Goal: Information Seeking & Learning: Learn about a topic

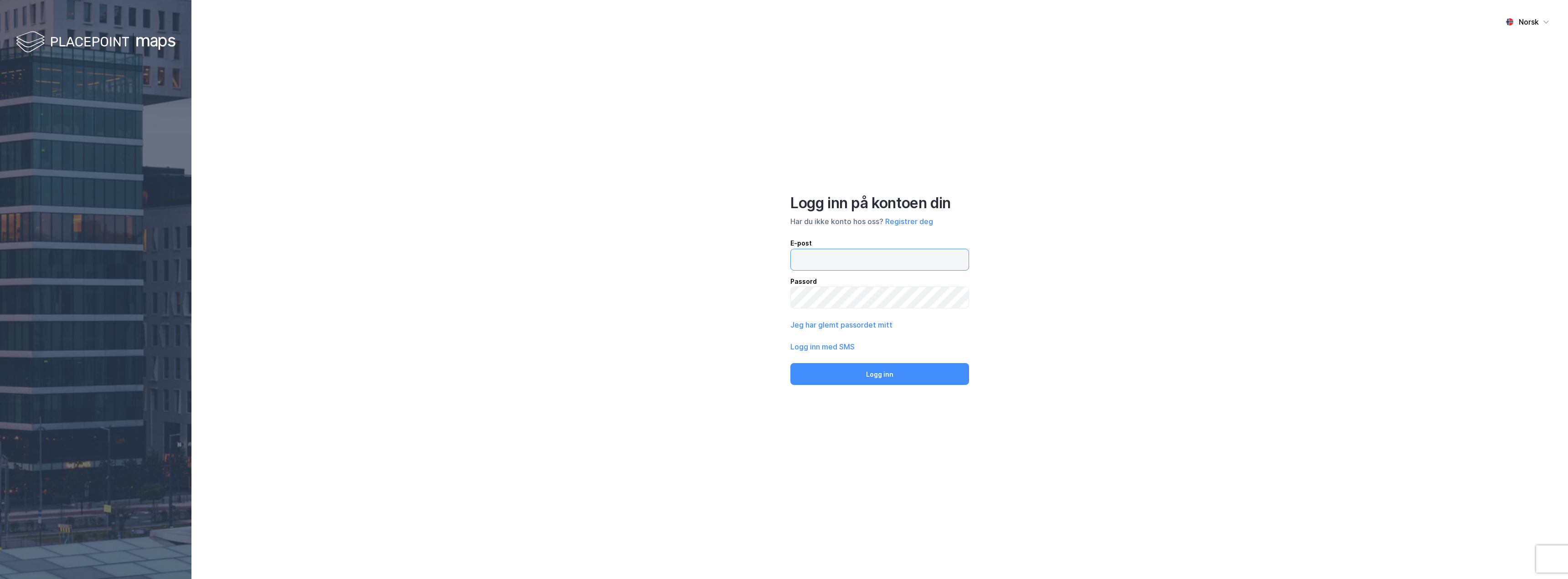
click at [834, 264] on input "email" at bounding box center [880, 260] width 178 height 21
click at [820, 347] on button "Logg inn med SMS" at bounding box center [822, 347] width 64 height 11
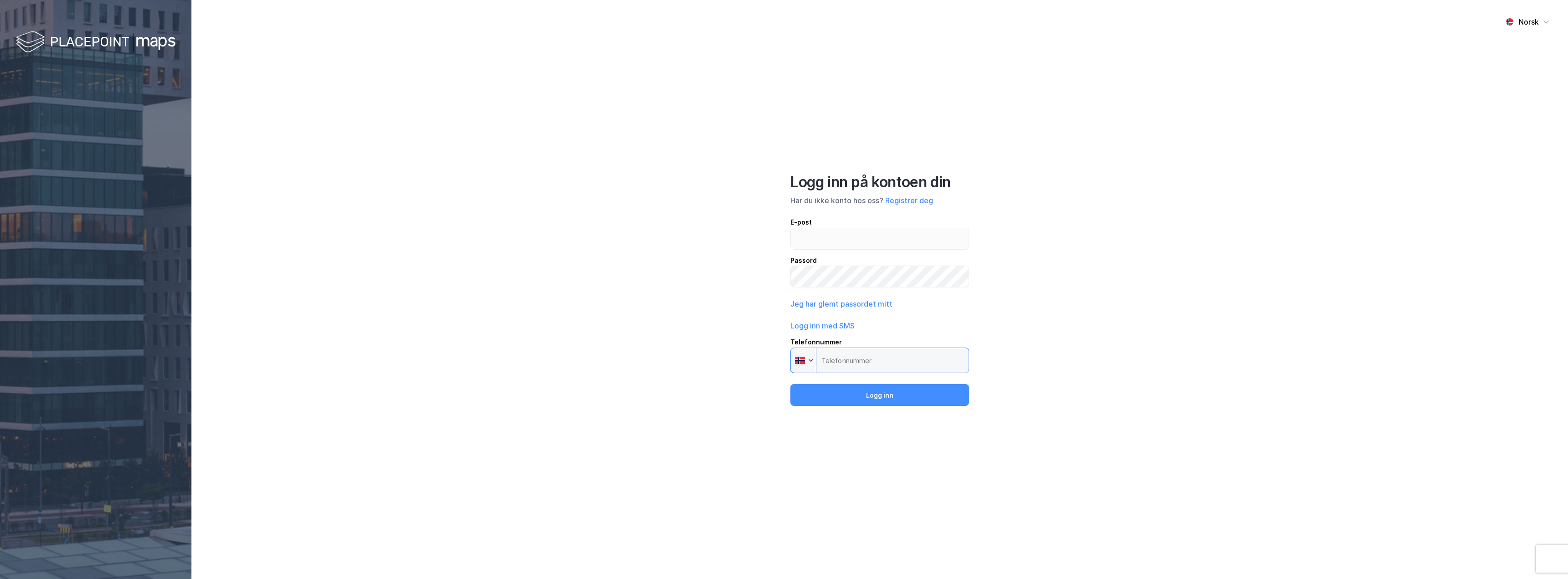
click at [851, 361] on input "Telefonnummer Phone" at bounding box center [879, 360] width 178 height 26
click at [821, 235] on input "email" at bounding box center [880, 239] width 178 height 21
type input "[PERSON_NAME][EMAIL_ADDRESS][PERSON_NAME][DOMAIN_NAME]"
drag, startPoint x: 896, startPoint y: 360, endPoint x: 787, endPoint y: 344, distance: 110.2
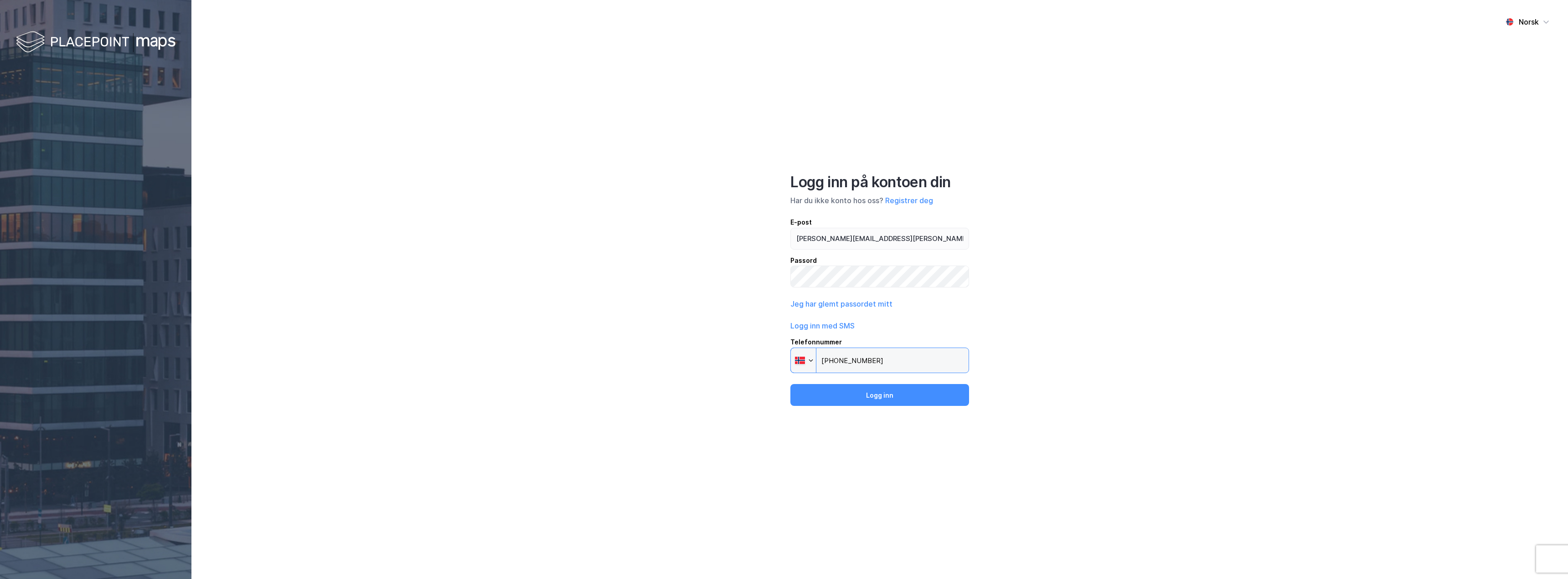
click at [787, 344] on div "Norsk Logg inn på kontoen din Har du ikke konto hos oss? Registrer deg E-post […" at bounding box center [879, 289] width 1376 height 579
drag, startPoint x: 872, startPoint y: 361, endPoint x: 721, endPoint y: 338, distance: 152.7
click at [729, 340] on div "Norsk Logg inn på kontoen din Har du ikke konto hos oss? Registrer deg E-post […" at bounding box center [879, 289] width 1376 height 579
type input "[PHONE_NUMBER]"
click at [948, 395] on button "Logg inn" at bounding box center [879, 395] width 178 height 22
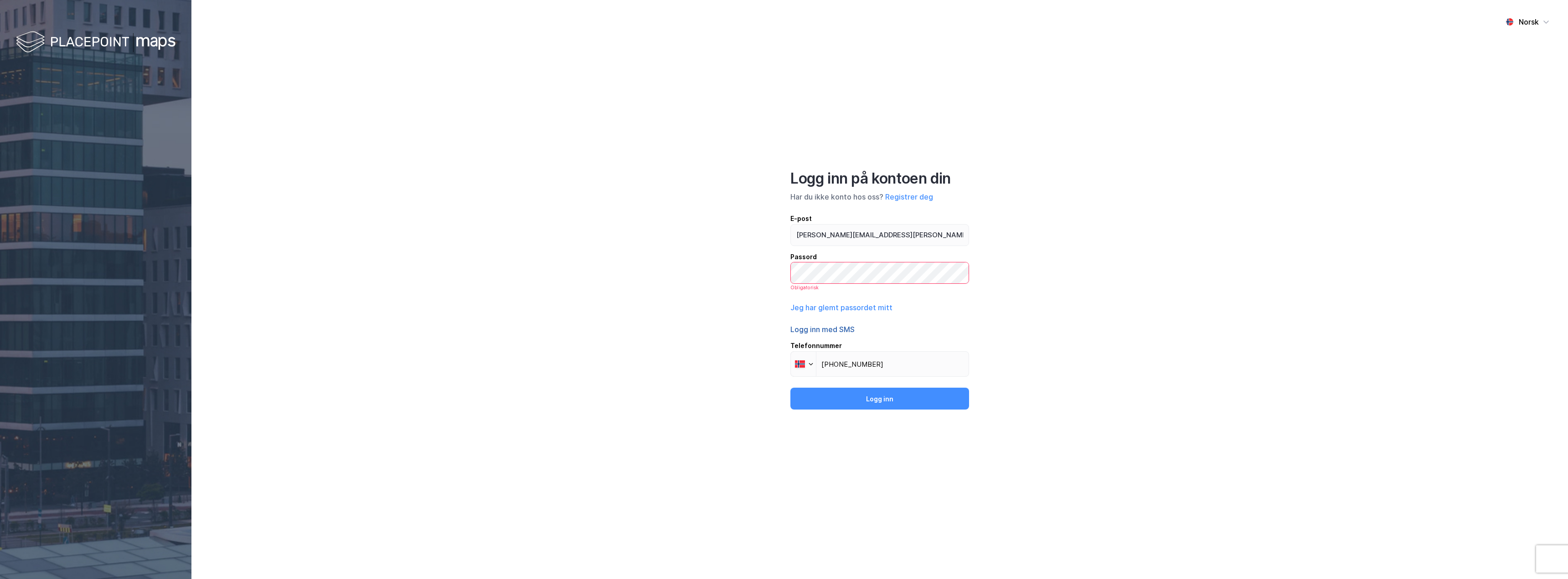
click at [835, 330] on button "Logg inn med SMS" at bounding box center [822, 330] width 64 height 11
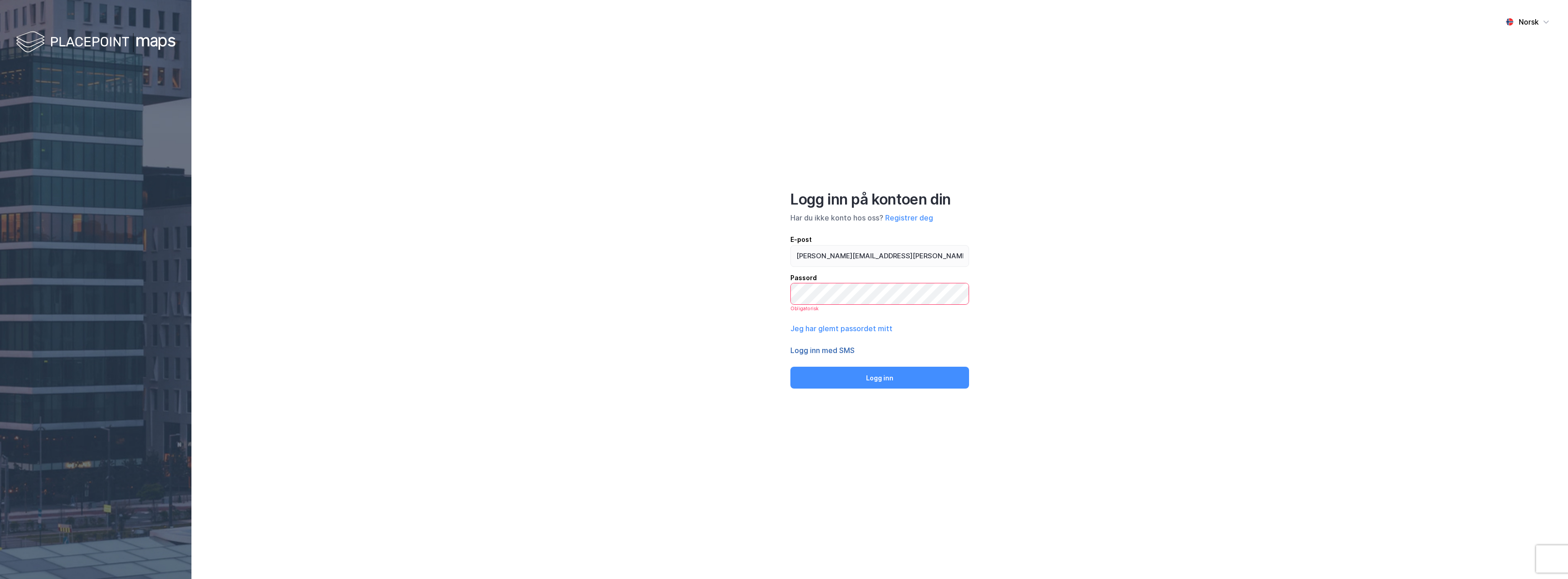
click at [829, 347] on button "Logg inn med SMS" at bounding box center [822, 350] width 64 height 11
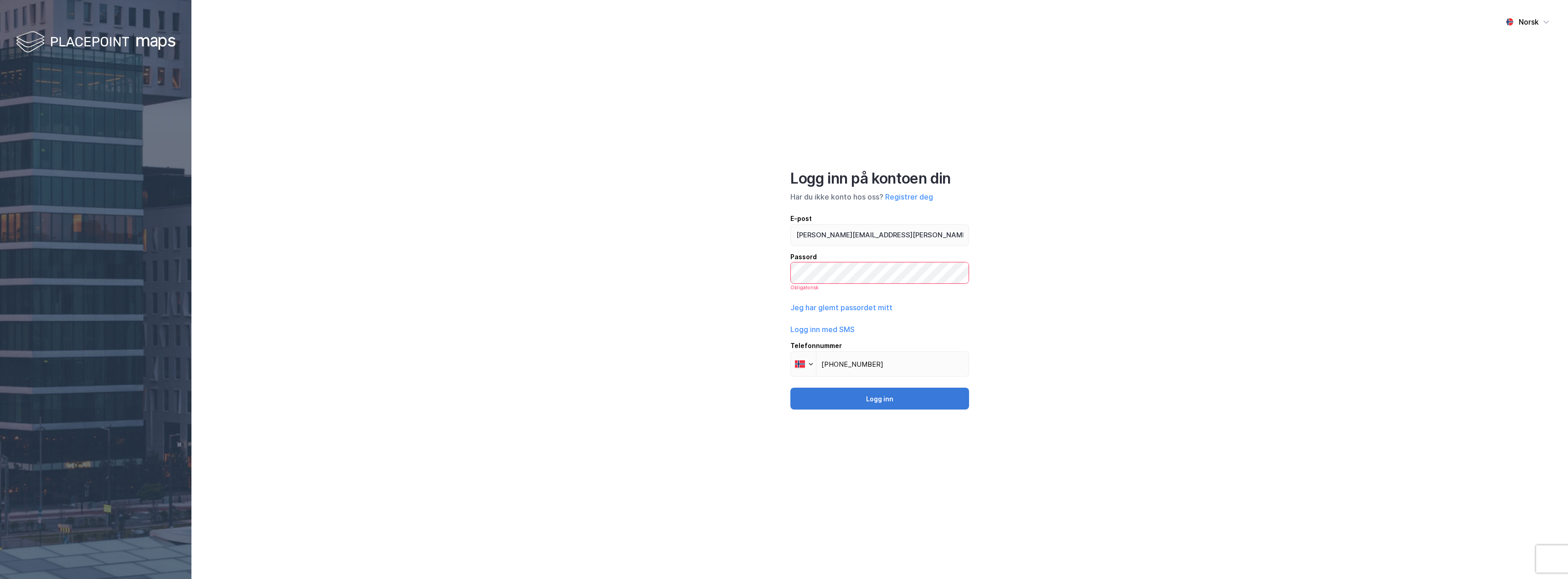
click at [858, 399] on button "Logg inn" at bounding box center [879, 399] width 178 height 22
click at [790, 384] on button "Logg inn" at bounding box center [879, 395] width 178 height 22
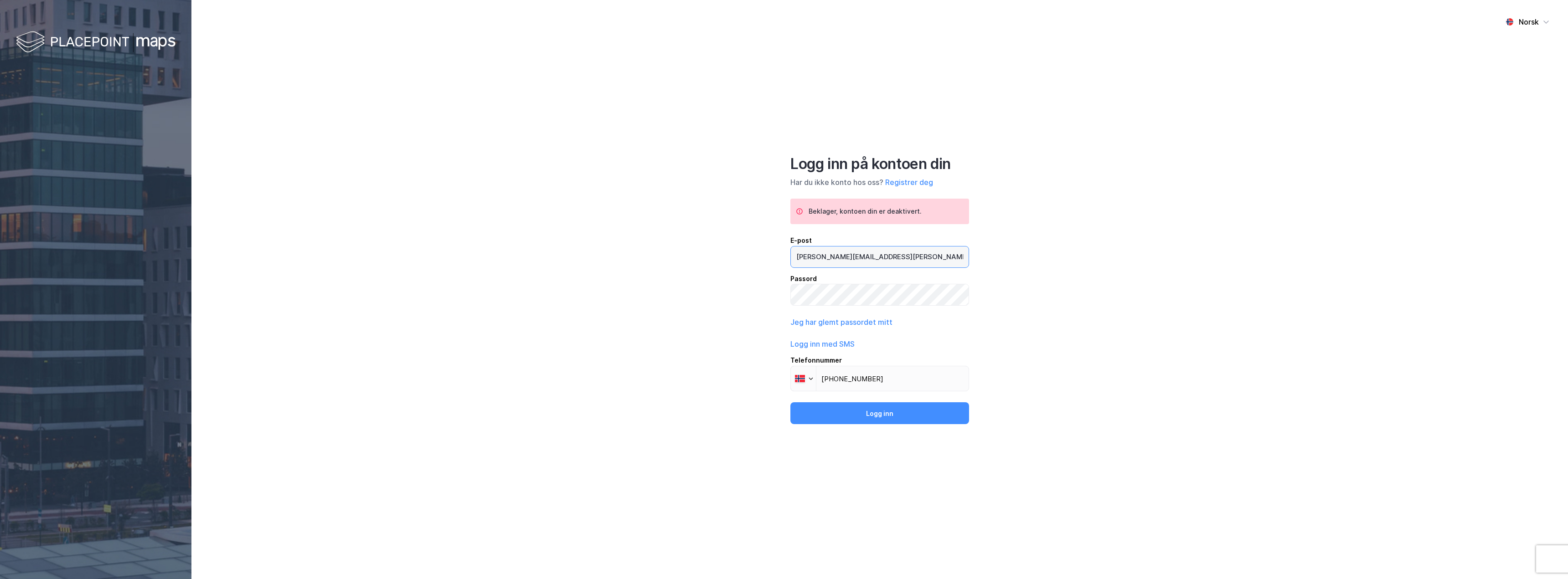
drag, startPoint x: 907, startPoint y: 262, endPoint x: 639, endPoint y: 233, distance: 269.6
click at [698, 241] on div "Norsk Logg inn på kontoen din Har du ikke konto hos oss? Registrer deg Beklager…" at bounding box center [879, 289] width 1376 height 579
type input "[PERSON_NAME][EMAIL_ADDRESS][DOMAIN_NAME]"
click at [873, 420] on button "Logg inn" at bounding box center [879, 414] width 178 height 22
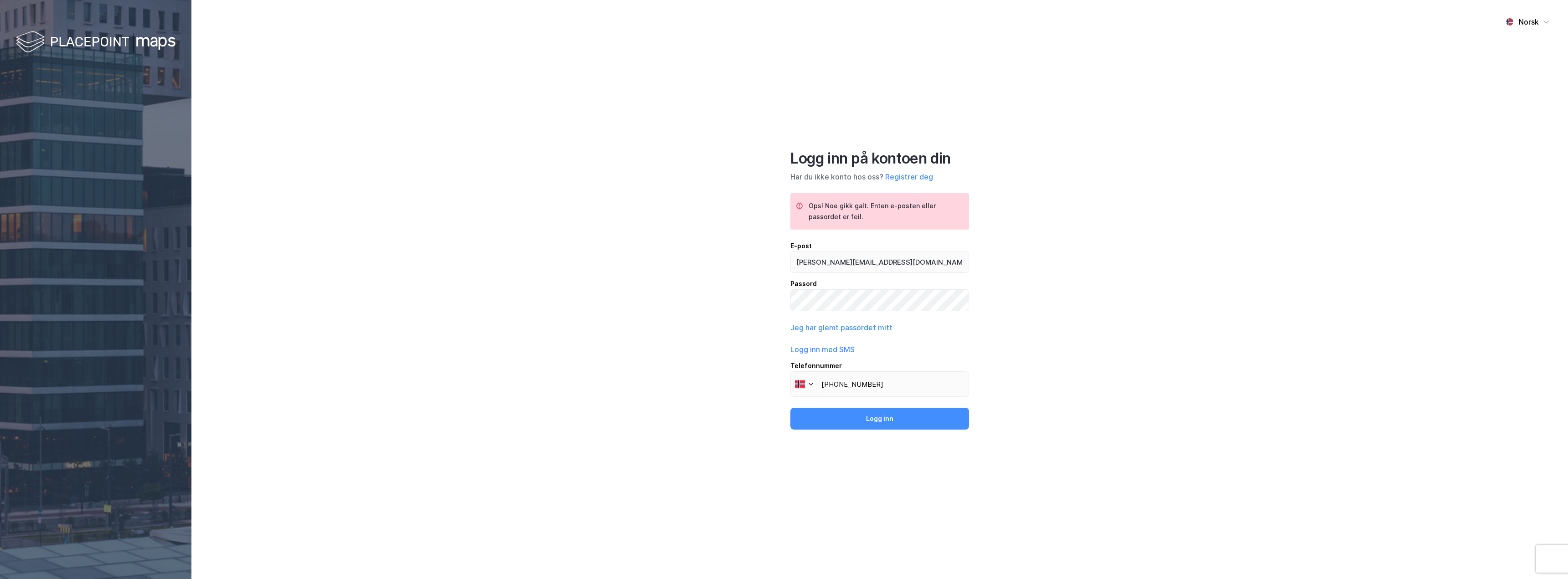
drag, startPoint x: 854, startPoint y: 312, endPoint x: 750, endPoint y: 297, distance: 105.1
click at [751, 297] on div "Norsk Logg inn på kontoen din Har du ikke konto hos oss? Registrer deg Ops! [PE…" at bounding box center [879, 289] width 1376 height 579
click at [756, 293] on div "Norsk Logg inn på kontoen din Har du ikke konto hos oss? Registrer deg Ops! [PE…" at bounding box center [879, 289] width 1376 height 579
click at [790, 407] on button "Logg inn" at bounding box center [879, 418] width 178 height 22
click at [859, 386] on input "[PHONE_NUMBER]" at bounding box center [879, 384] width 178 height 26
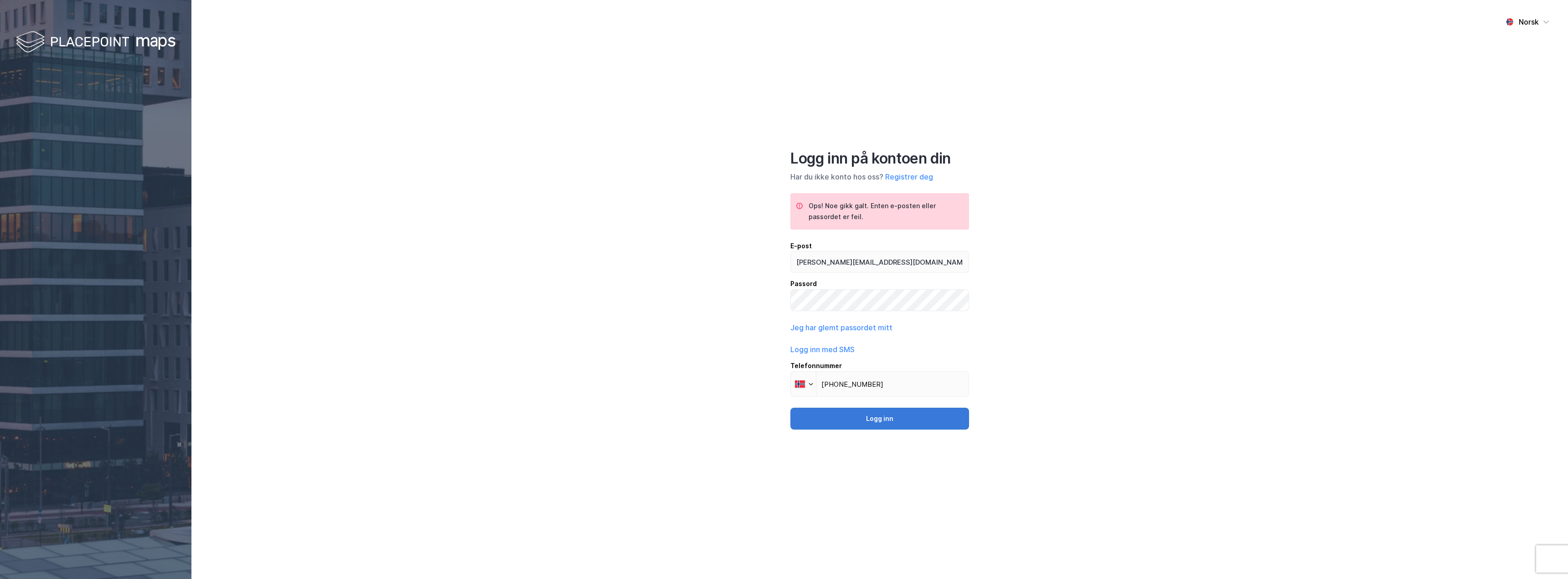
click at [866, 415] on button "Logg inn" at bounding box center [879, 418] width 178 height 22
drag, startPoint x: 891, startPoint y: 257, endPoint x: 763, endPoint y: 259, distance: 128.0
click at [763, 259] on div "Norsk Logg inn på kontoen din Har du ikke konto hos oss? Registrer deg Ops! [PE…" at bounding box center [879, 289] width 1376 height 579
click at [743, 297] on div "Norsk Logg inn på kontoen din Har du ikke konto hos oss? Registrer deg Ops! [PE…" at bounding box center [879, 289] width 1376 height 579
click at [721, 308] on div "Norsk Logg inn på kontoen din Har du ikke konto hos oss? Registrer deg Ops! [PE…" at bounding box center [879, 289] width 1376 height 579
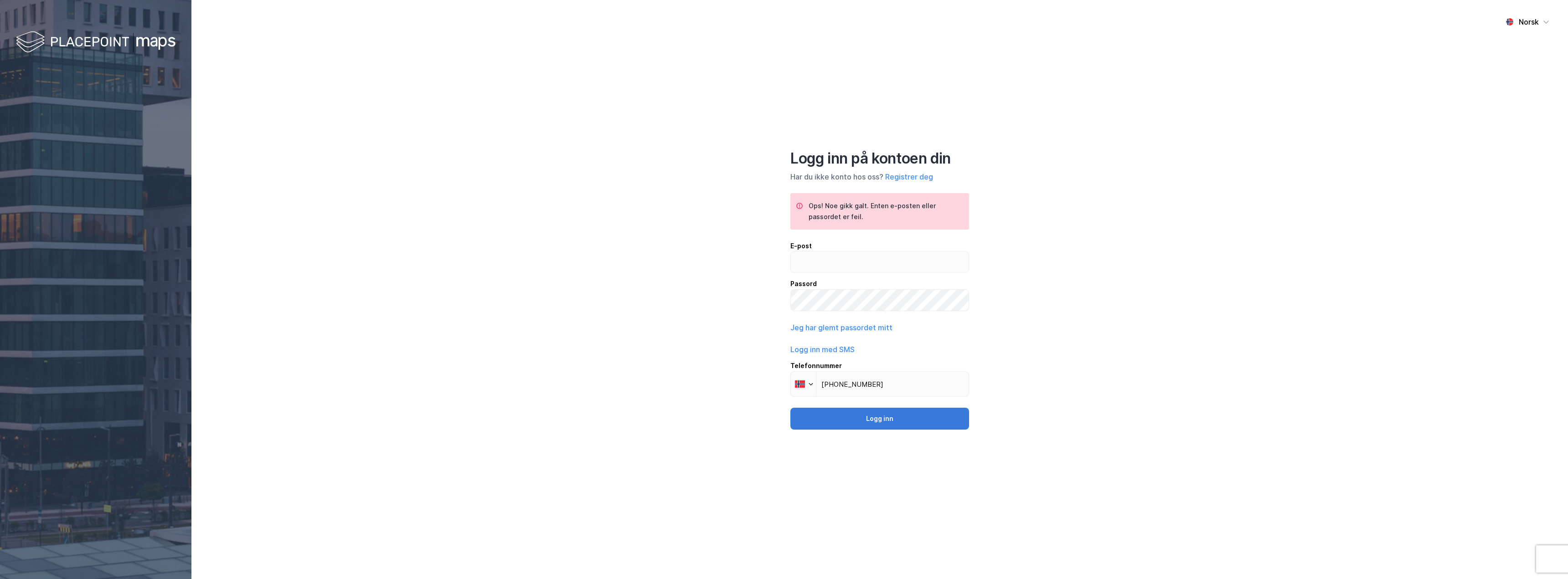
click at [884, 423] on button "Logg inn" at bounding box center [879, 418] width 178 height 22
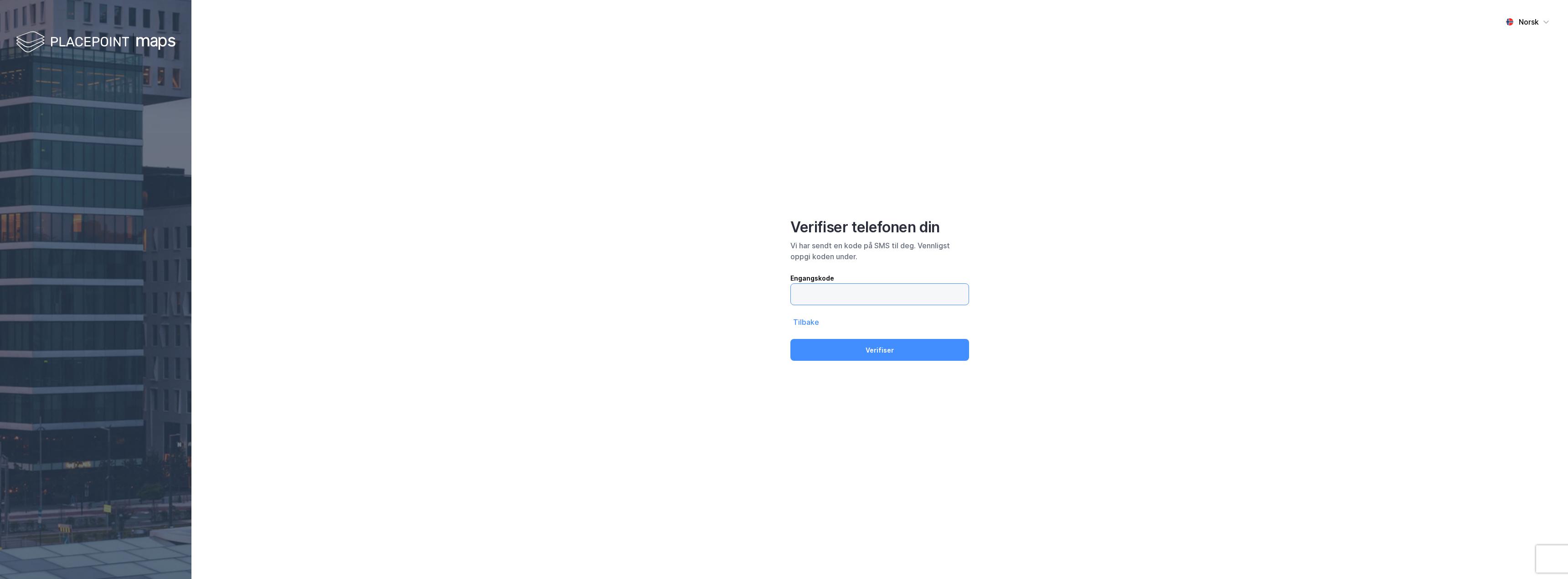
click at [859, 298] on input "text" at bounding box center [880, 294] width 178 height 21
type input "855313"
click at [790, 339] on button "Verifiser" at bounding box center [879, 350] width 178 height 22
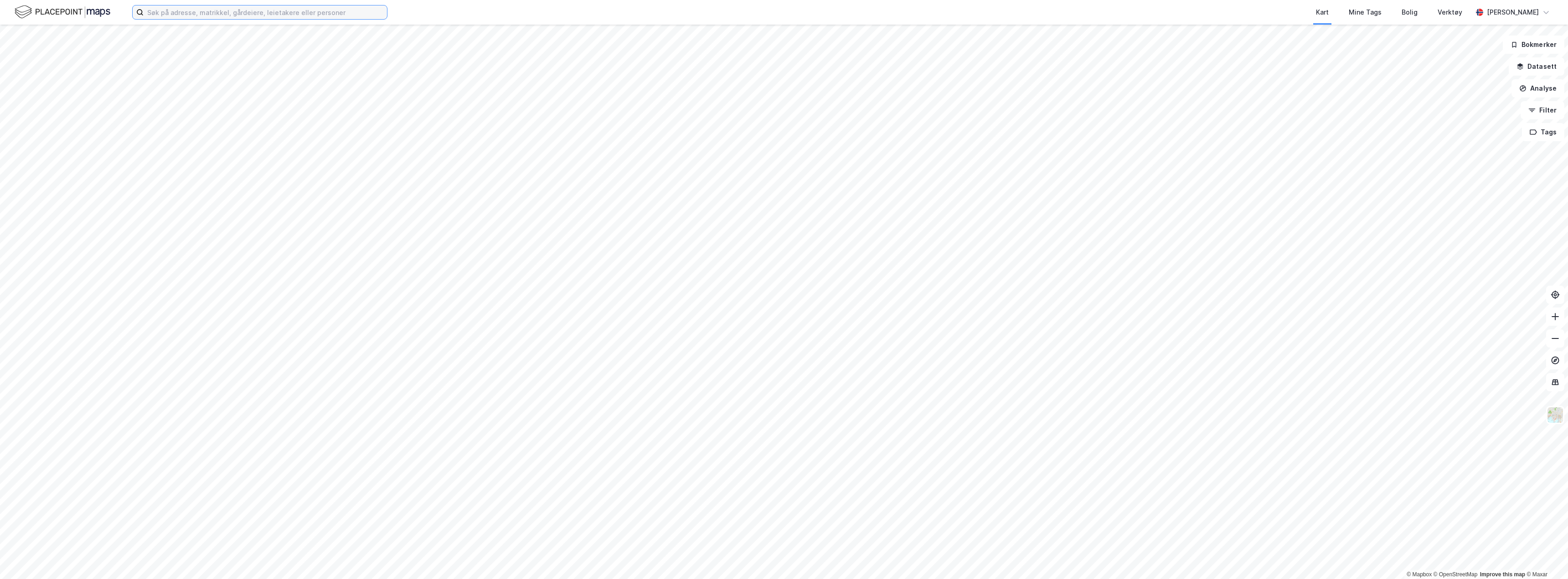
click at [189, 12] on input at bounding box center [265, 12] width 243 height 13
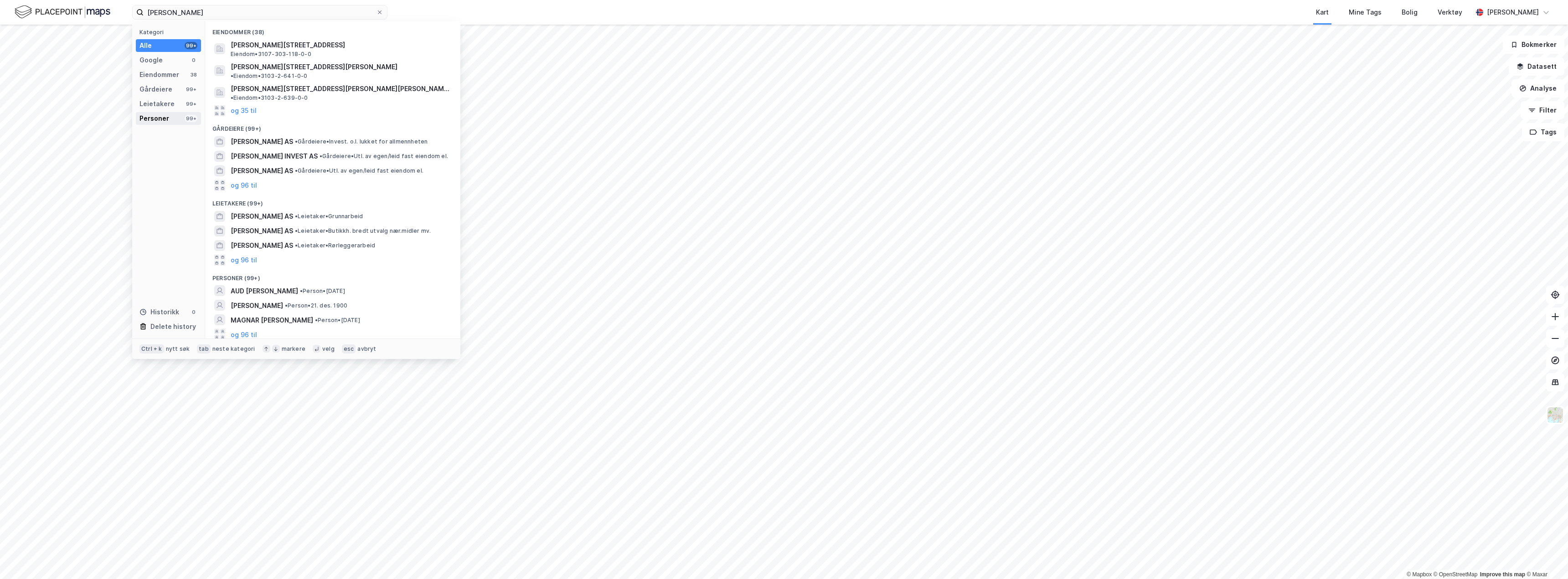
click at [177, 113] on div "Personer 99+" at bounding box center [169, 118] width 65 height 13
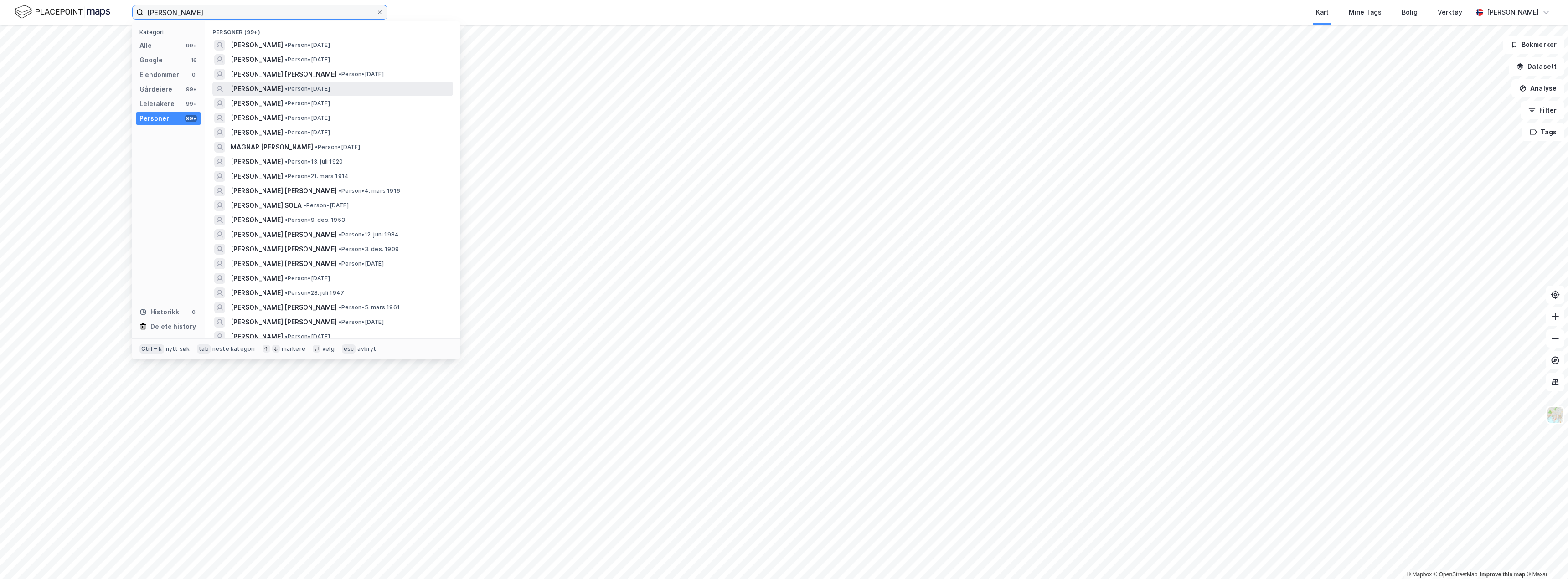
type input "[PERSON_NAME]"
click at [287, 89] on span "•" at bounding box center [286, 88] width 2 height 7
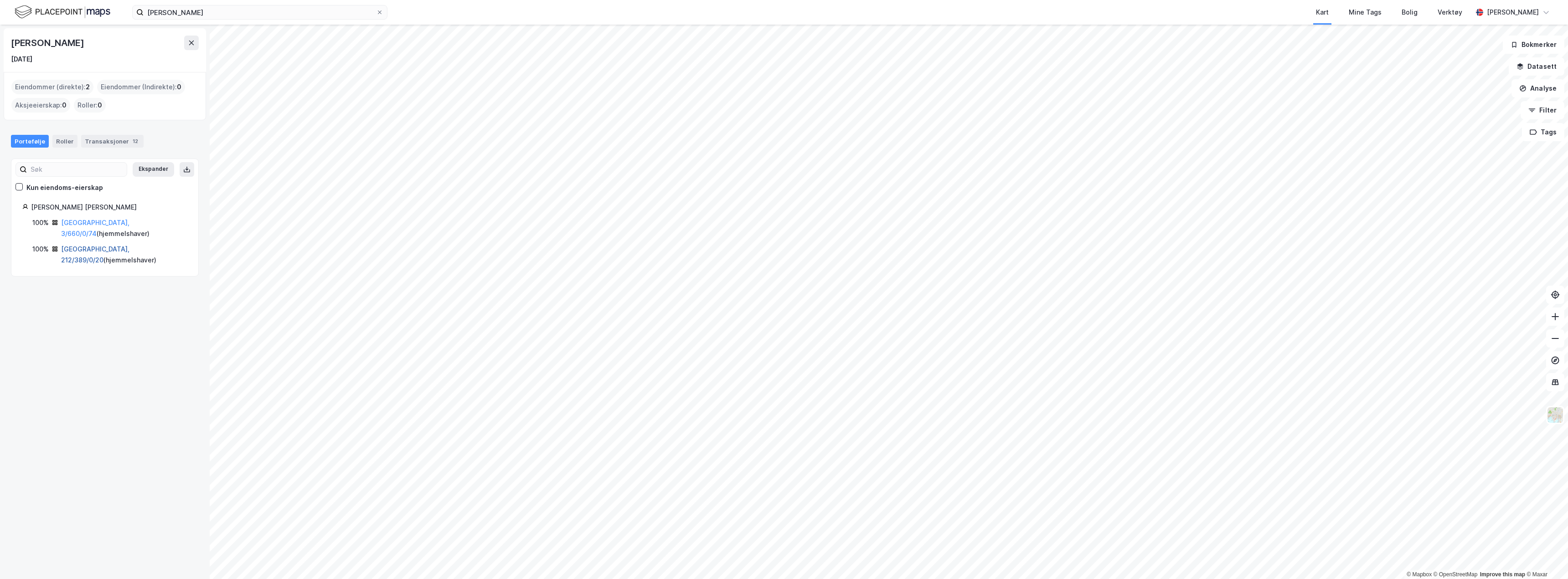
click at [83, 245] on link "[GEOGRAPHIC_DATA], 212/389/0/20" at bounding box center [96, 254] width 69 height 18
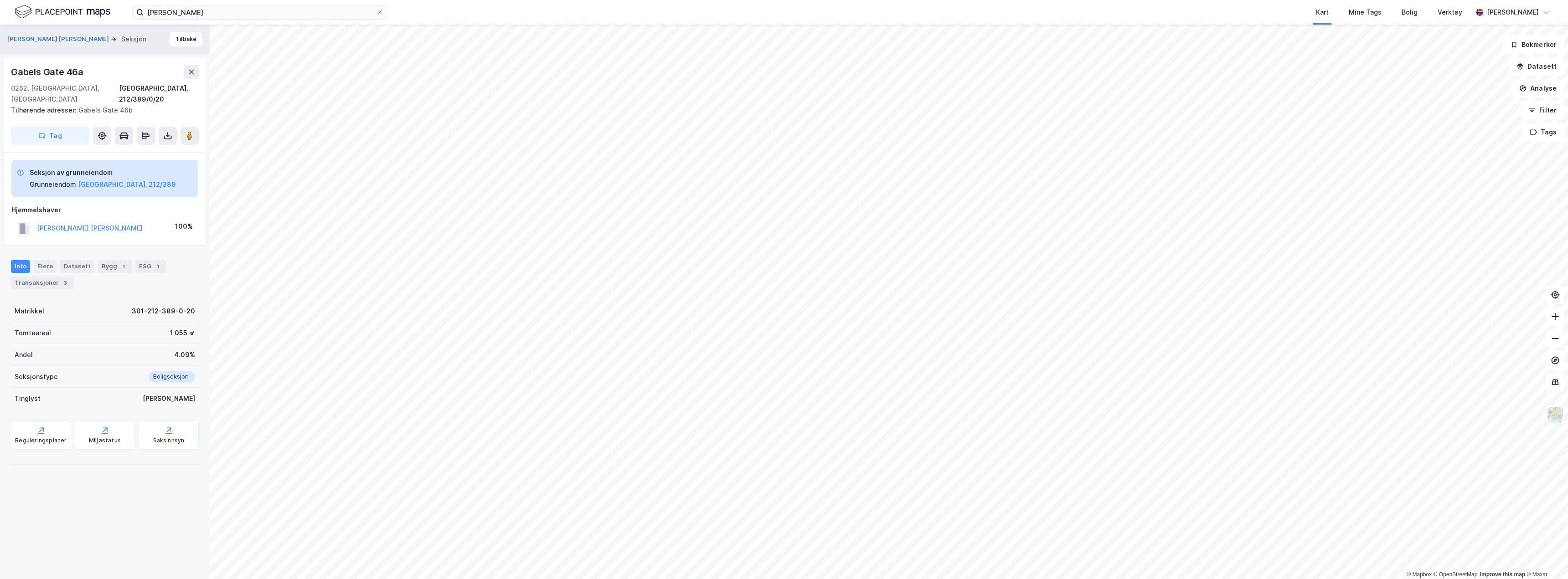
click at [36, 282] on div "Info Eiere Datasett Bygg 1 ESG 1 Transaksjoner 3" at bounding box center [105, 271] width 210 height 44
click at [40, 276] on div "Transaksjoner 3" at bounding box center [42, 282] width 63 height 13
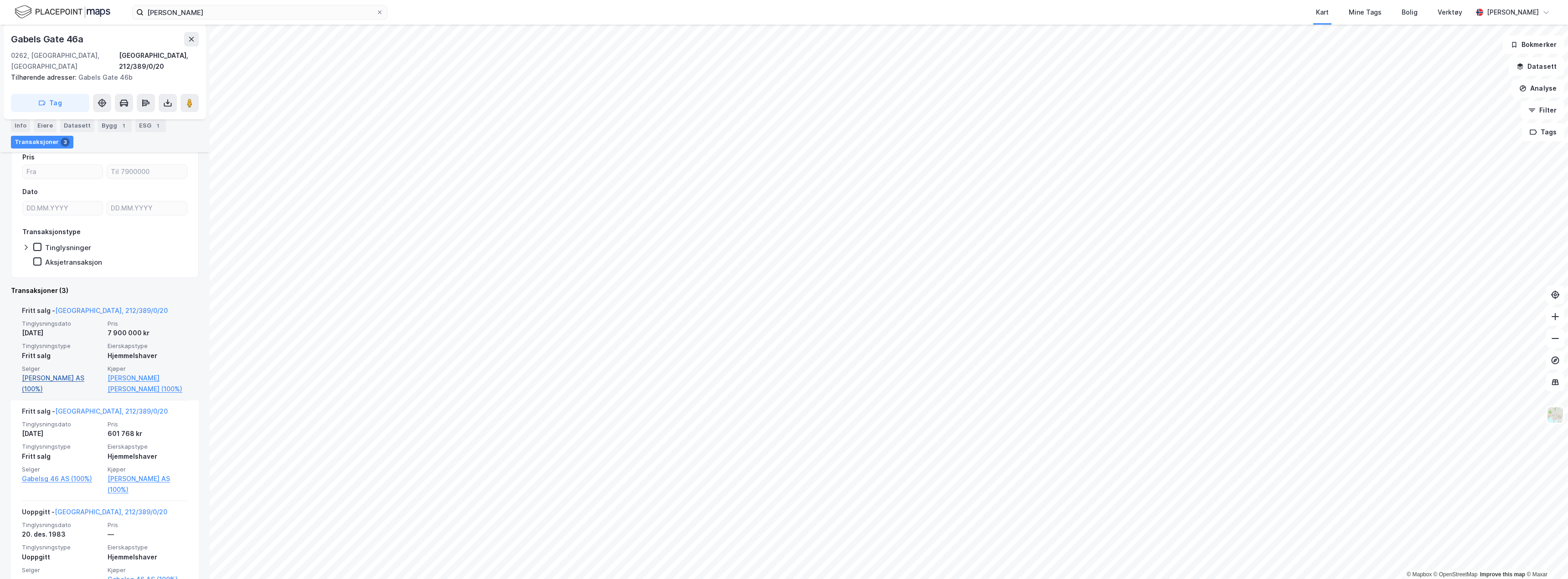
scroll to position [172, 0]
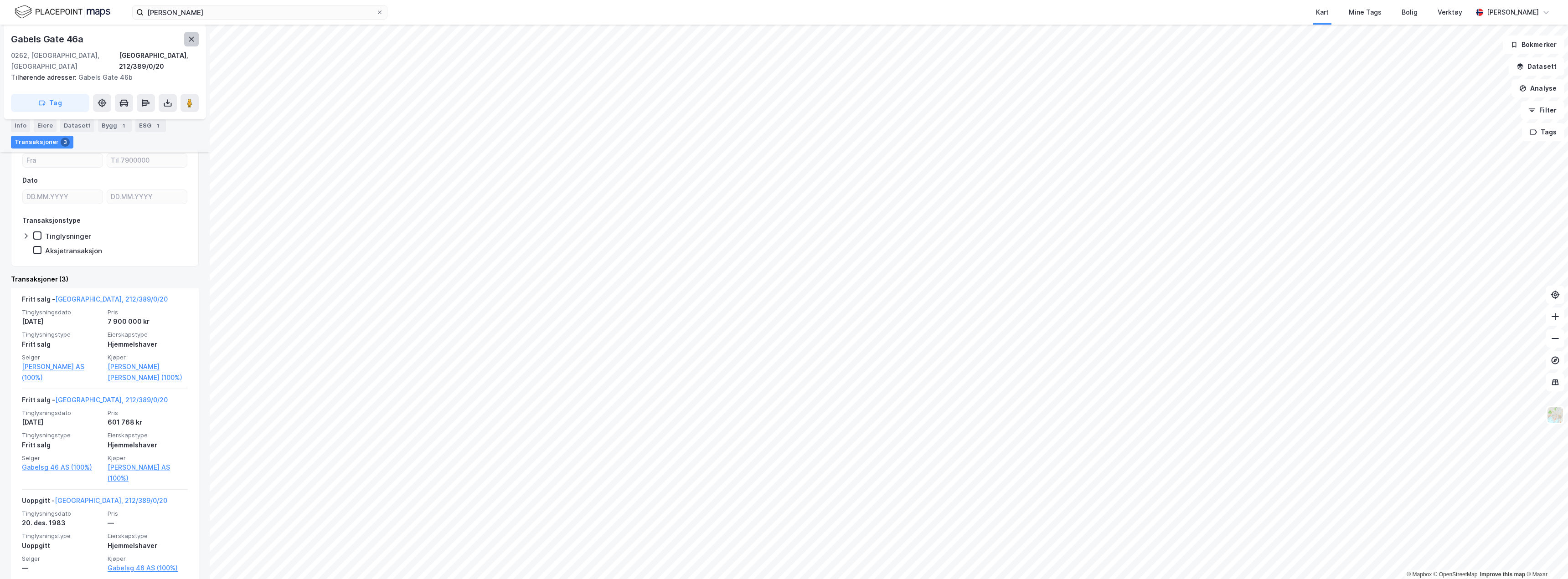
click at [197, 38] on button at bounding box center [191, 39] width 15 height 15
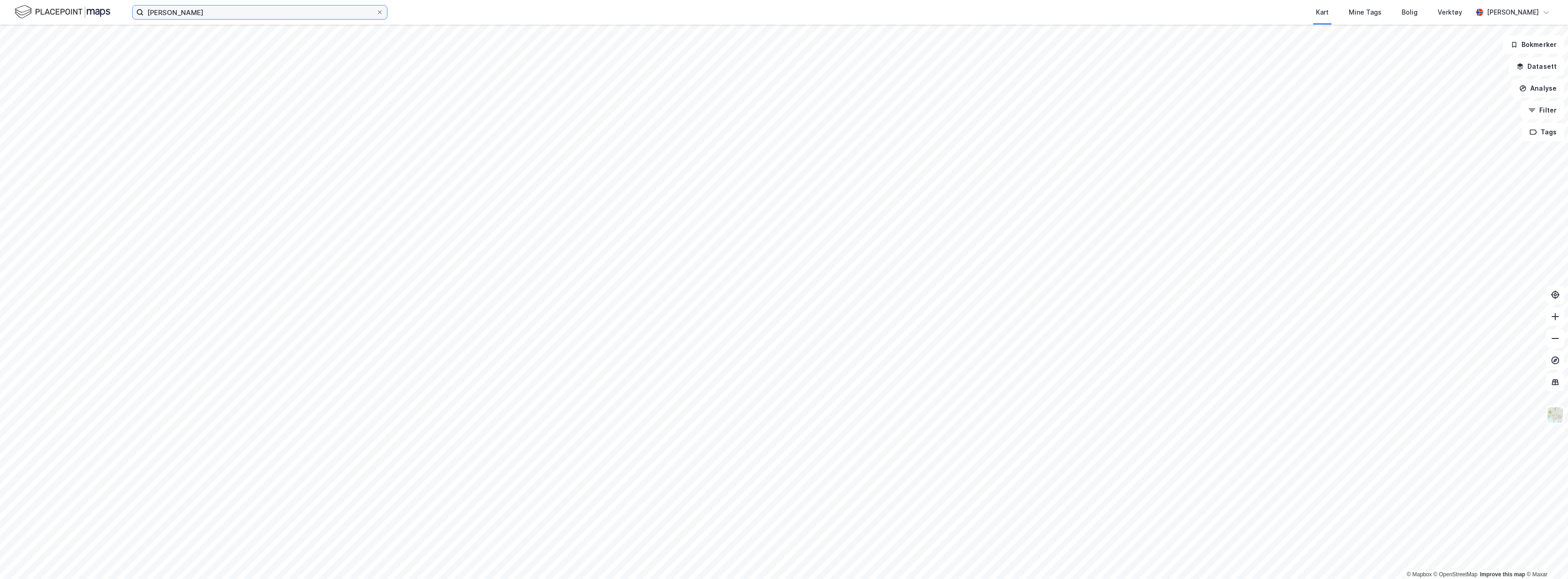
click at [200, 14] on input "[PERSON_NAME]" at bounding box center [259, 12] width 232 height 13
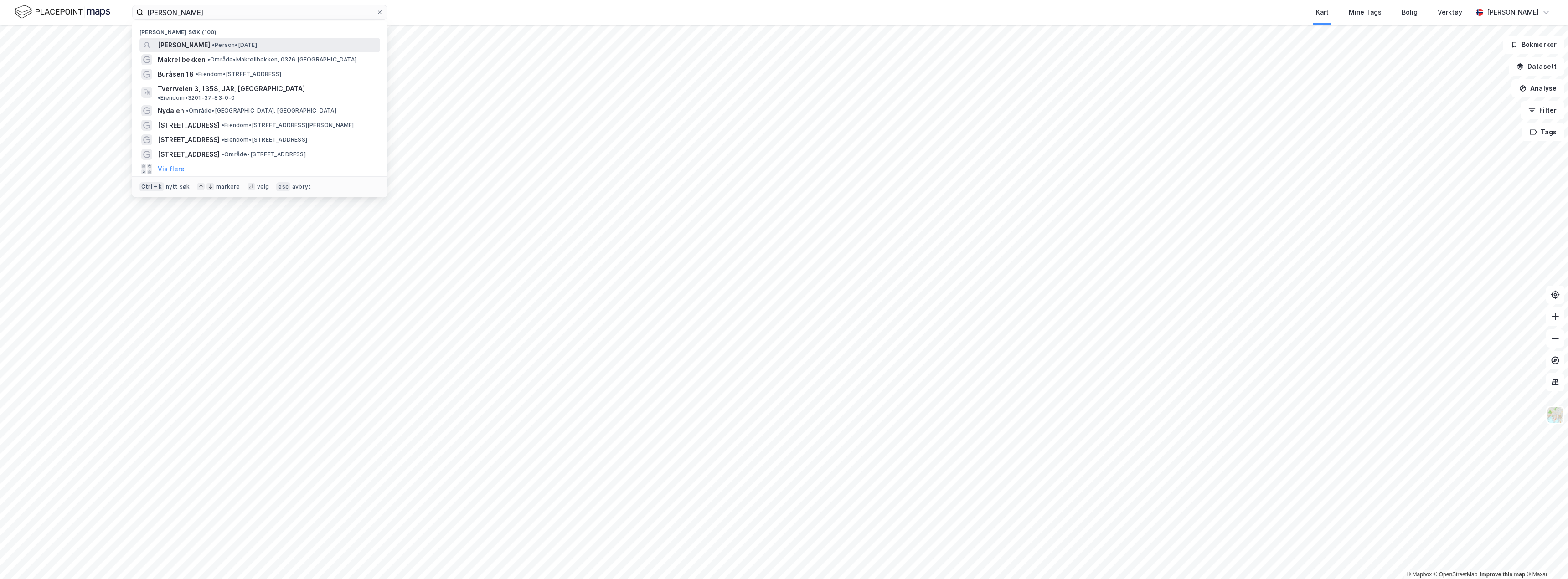
click at [210, 43] on span "[PERSON_NAME]" at bounding box center [184, 45] width 53 height 11
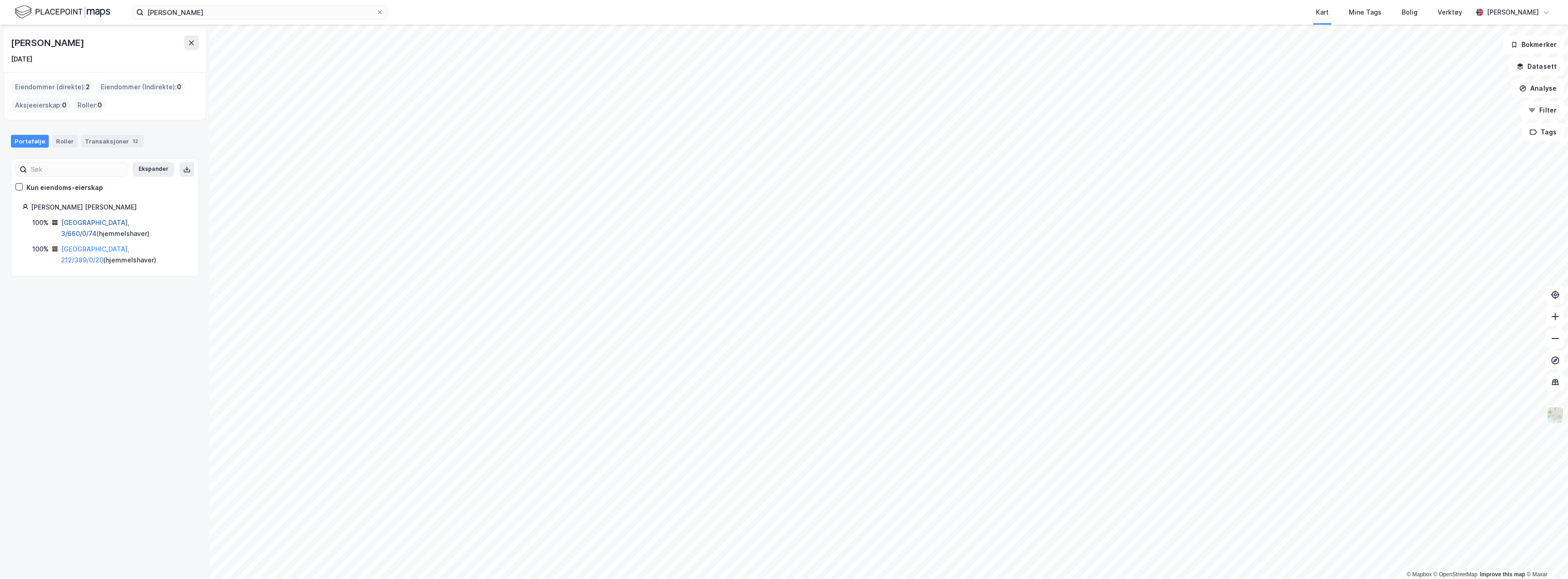
click at [88, 222] on link "[GEOGRAPHIC_DATA], 3/660/0/74" at bounding box center [96, 228] width 69 height 18
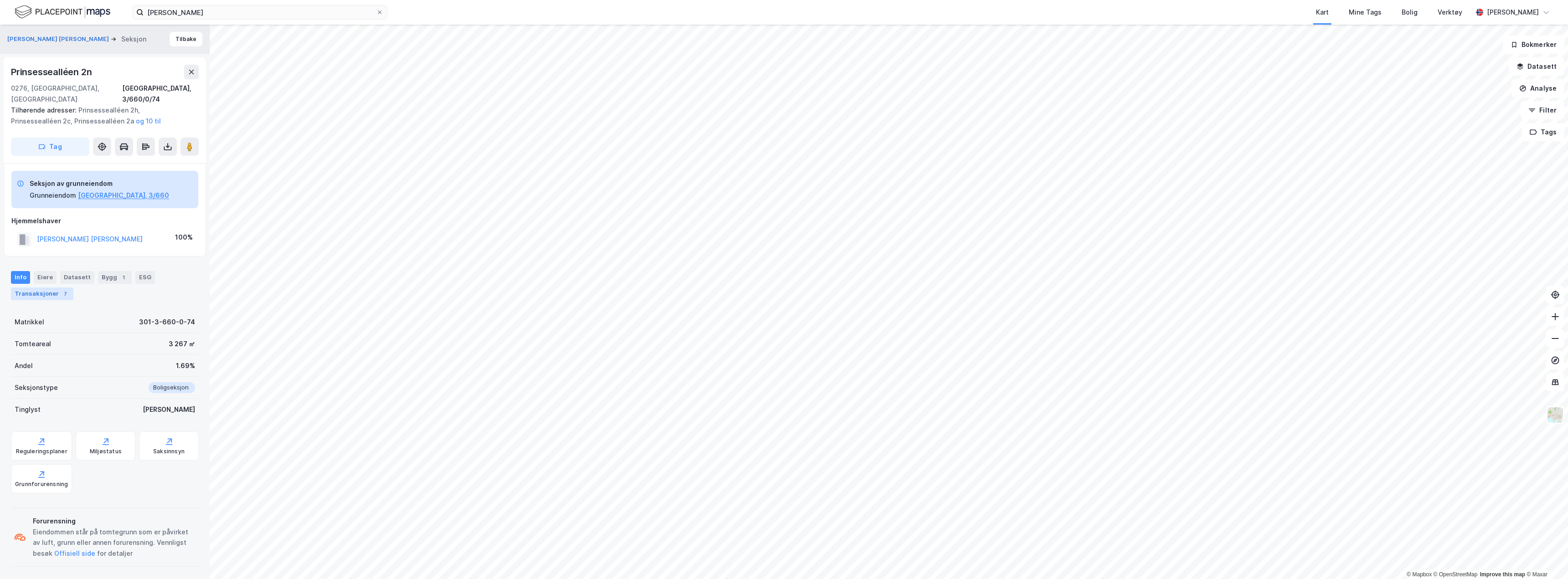
click at [49, 287] on div "Transaksjoner 7" at bounding box center [42, 293] width 63 height 13
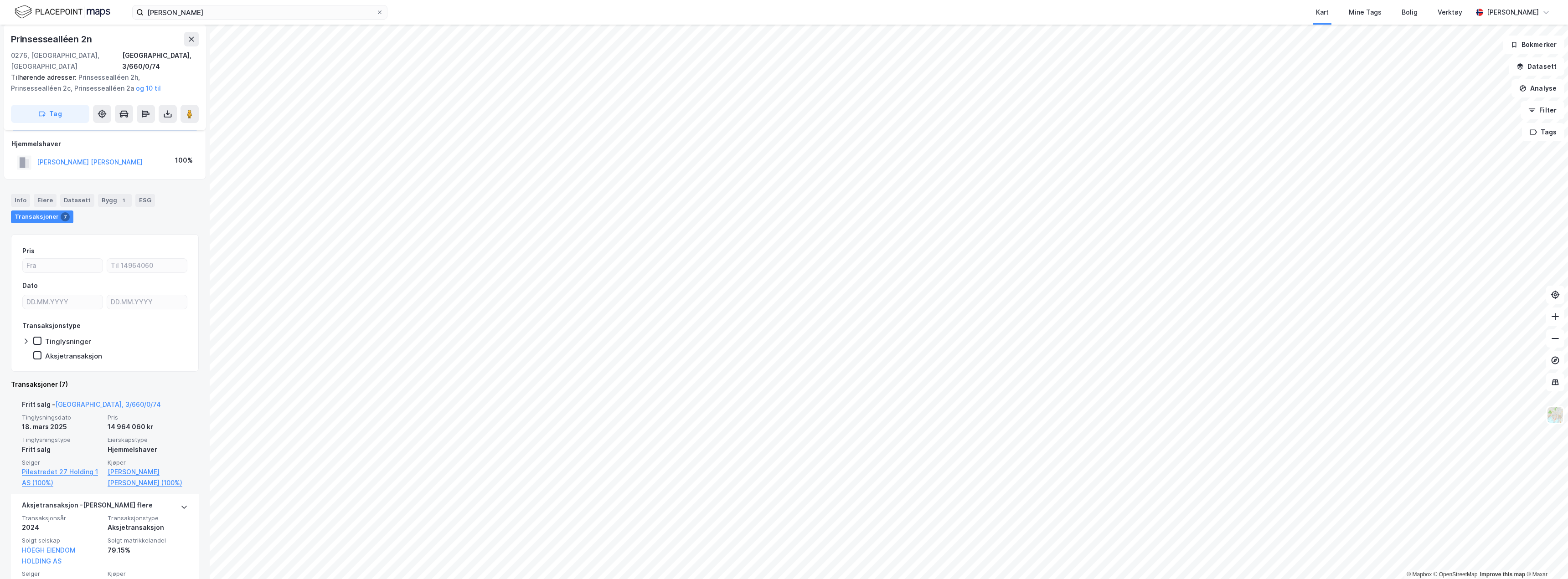
scroll to position [91, 0]
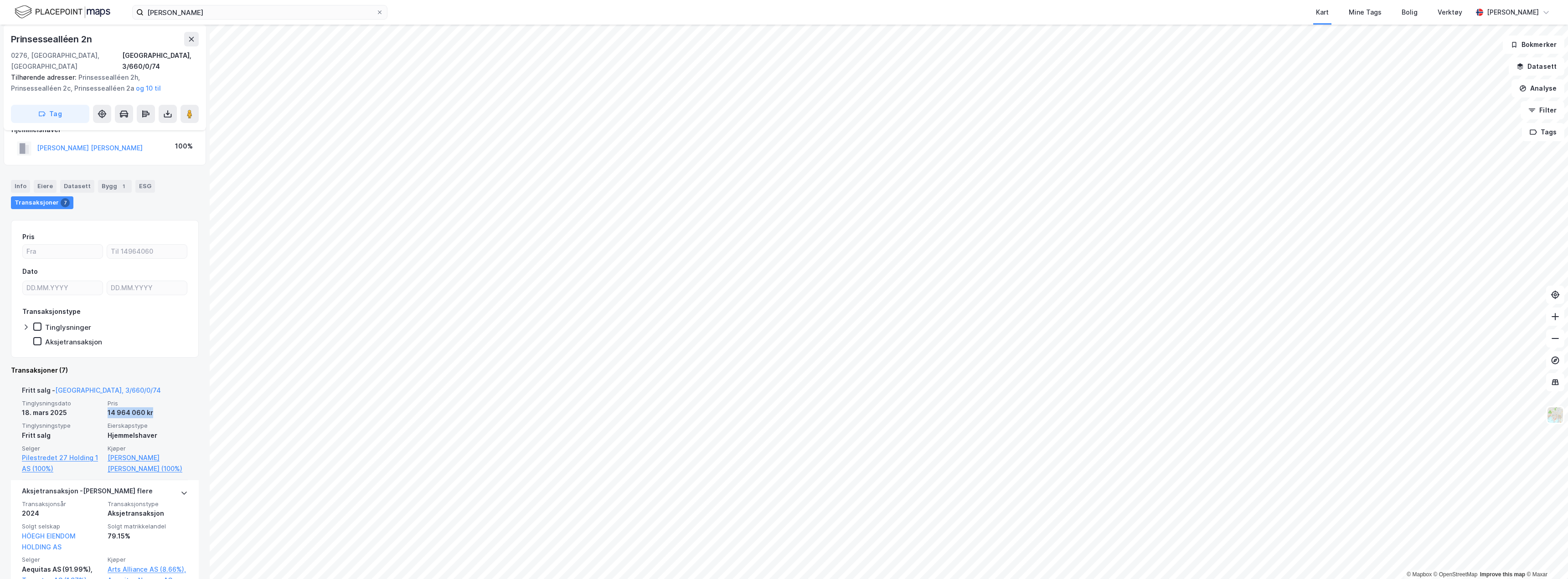
drag, startPoint x: 104, startPoint y: 404, endPoint x: 154, endPoint y: 401, distance: 50.1
click at [154, 407] on div "14 964 060 kr" at bounding box center [147, 413] width 80 height 11
click at [142, 407] on div "14 964 060 kr" at bounding box center [147, 413] width 80 height 11
drag, startPoint x: 153, startPoint y: 401, endPoint x: 105, endPoint y: 407, distance: 48.4
click at [107, 407] on div "14 964 060 kr" at bounding box center [147, 413] width 80 height 11
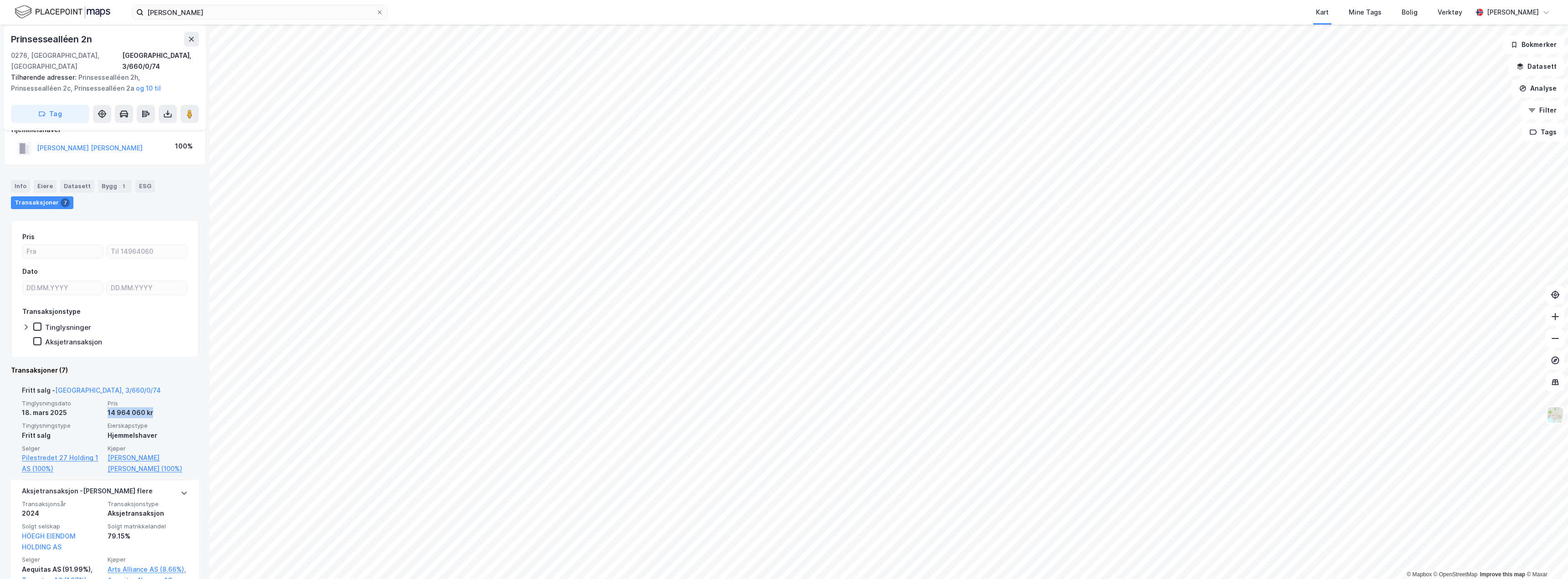
click at [110, 407] on div "14 964 060 kr" at bounding box center [147, 413] width 80 height 11
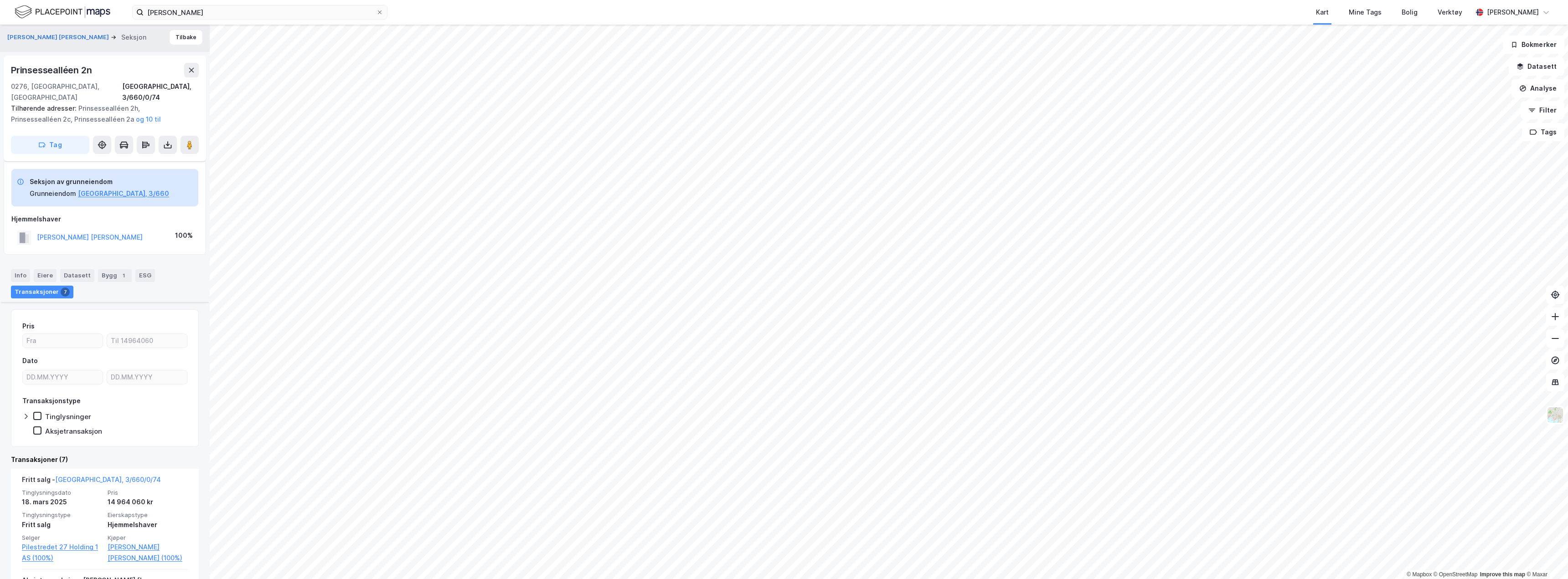
scroll to position [0, 0]
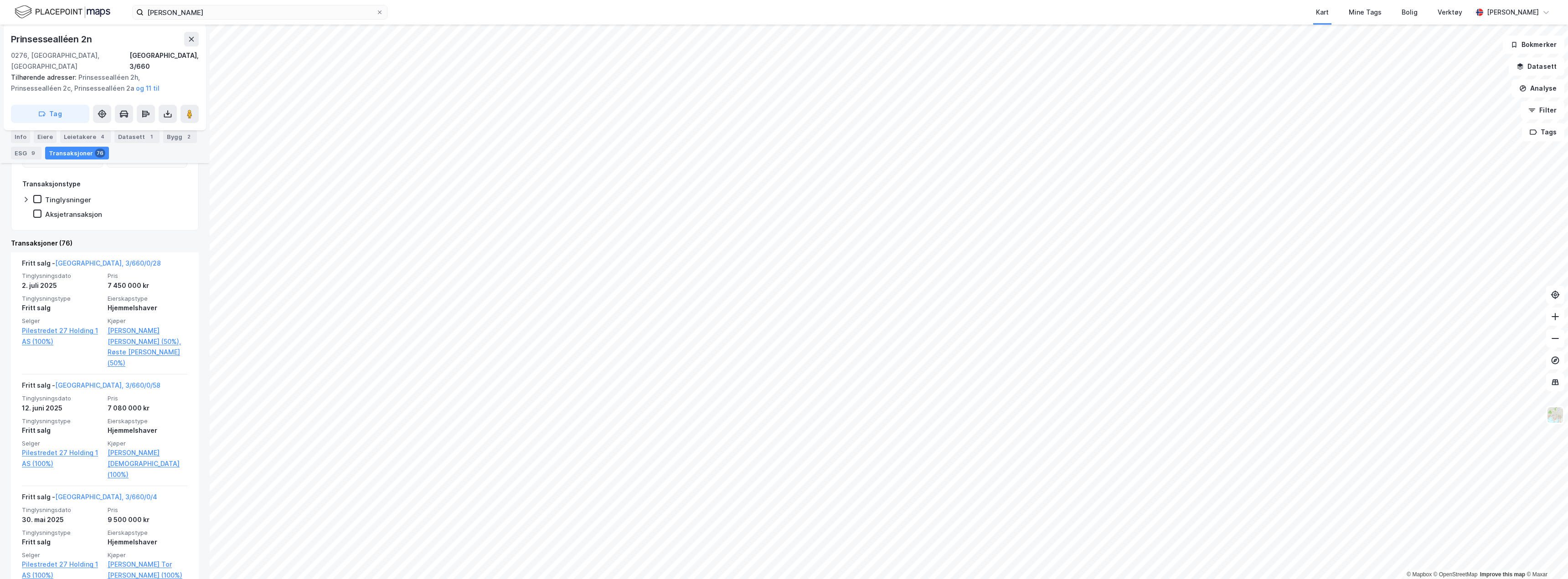
scroll to position [182, 0]
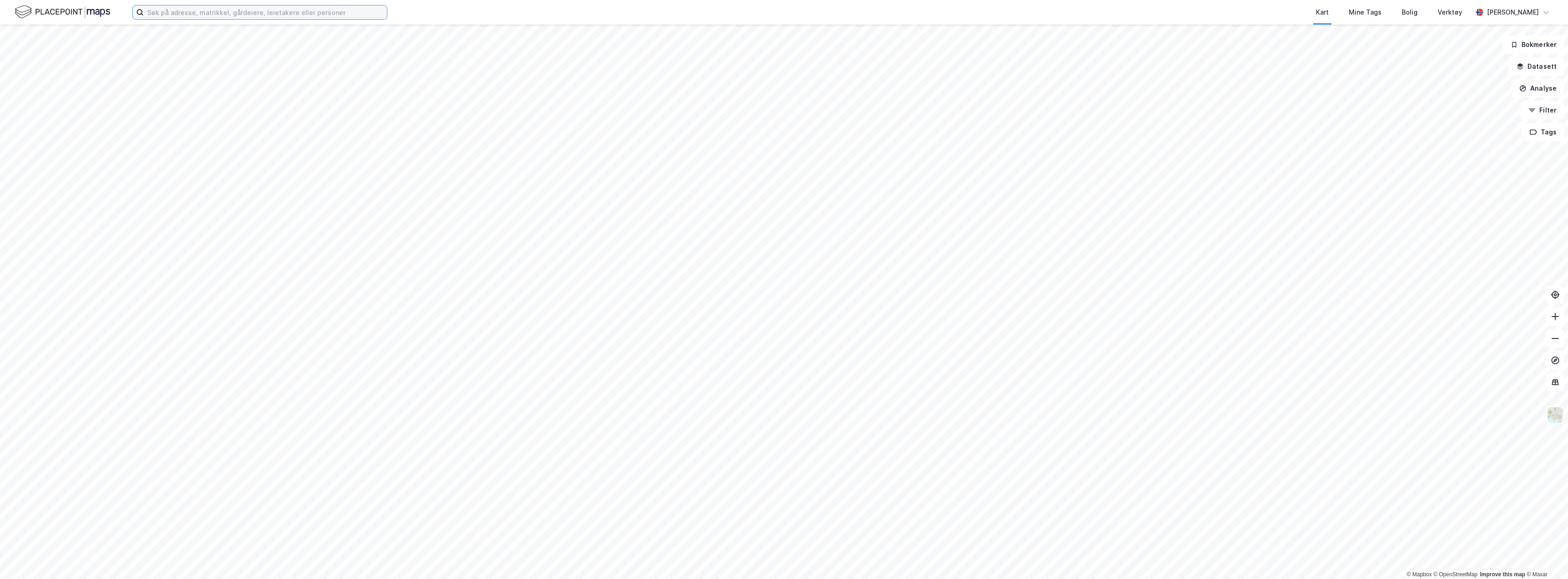
click at [209, 10] on input at bounding box center [265, 12] width 243 height 13
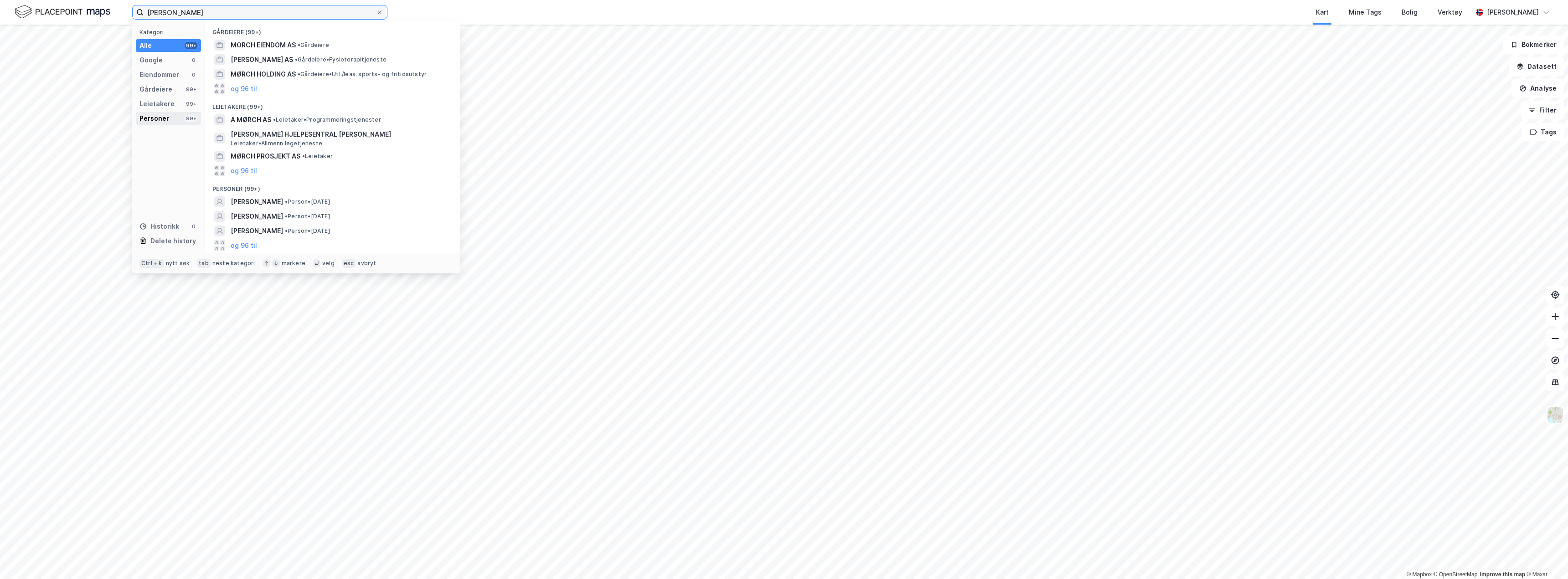
type input "julie bakk mørch"
click at [159, 121] on div "Personer" at bounding box center [154, 118] width 29 height 11
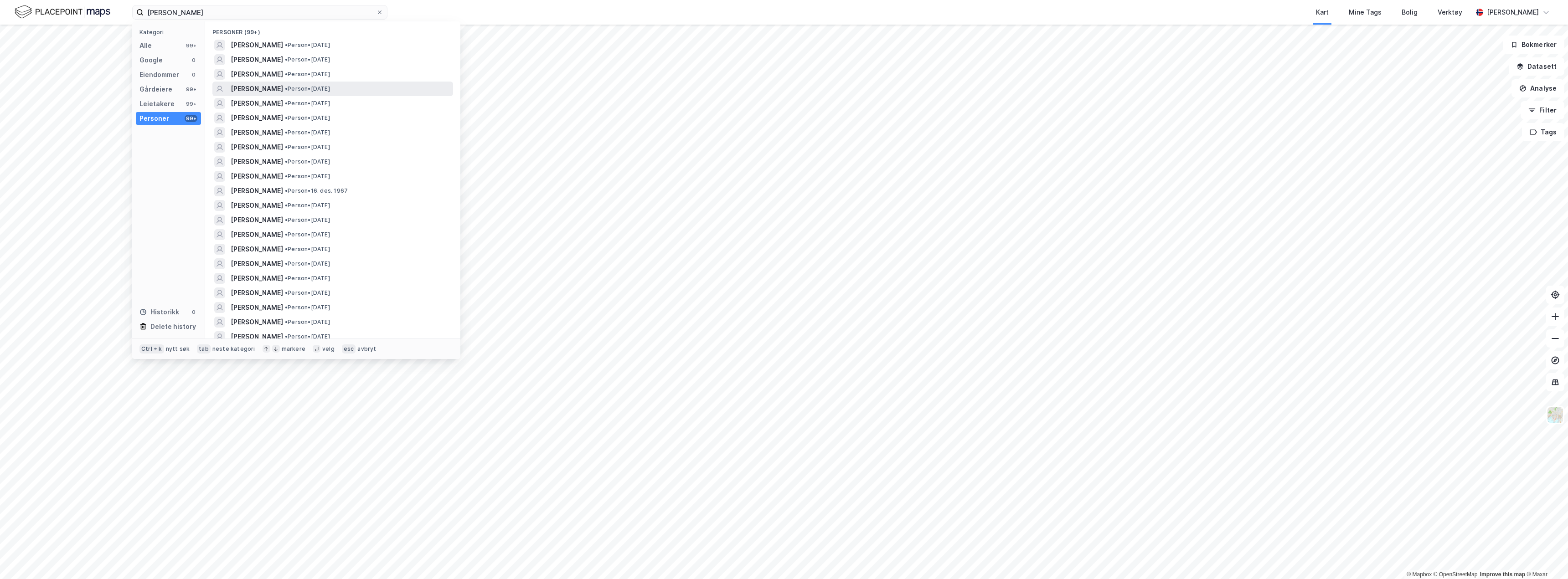
click at [283, 86] on span "JULIE JOHANNE BAKK MØRCK" at bounding box center [257, 89] width 53 height 11
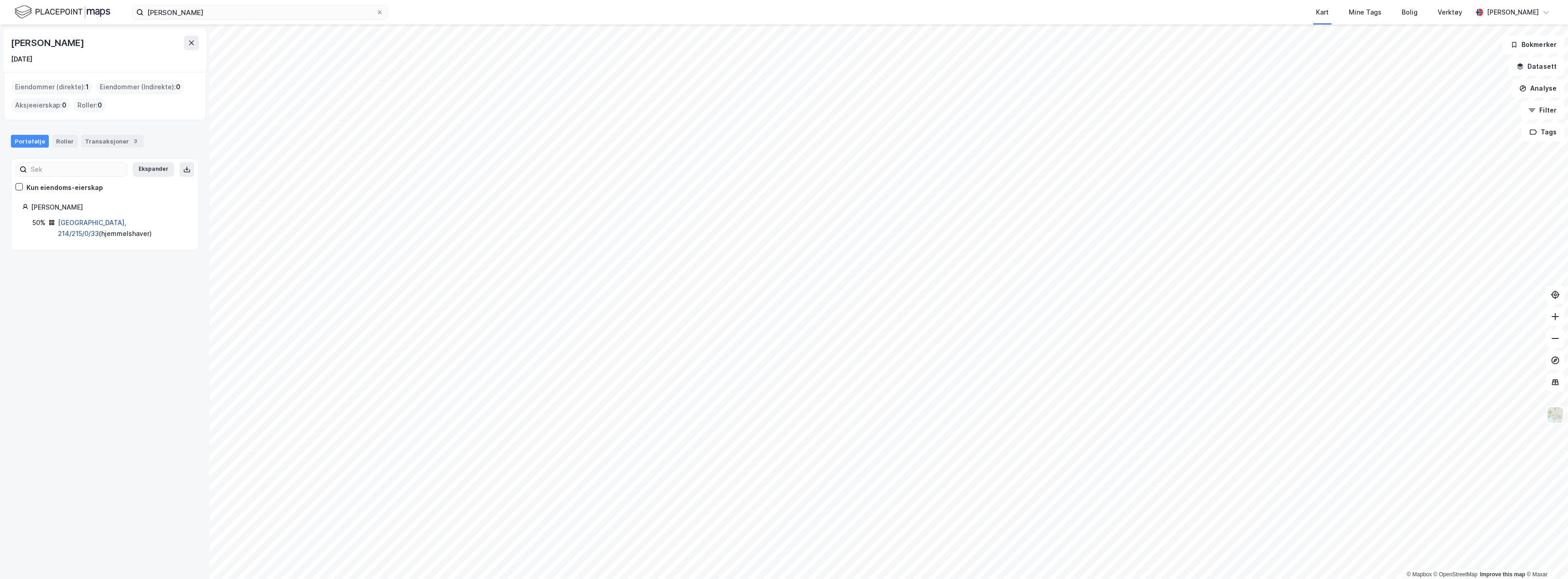
click at [91, 222] on link "Oslo, 214/215/0/33" at bounding box center [92, 228] width 69 height 18
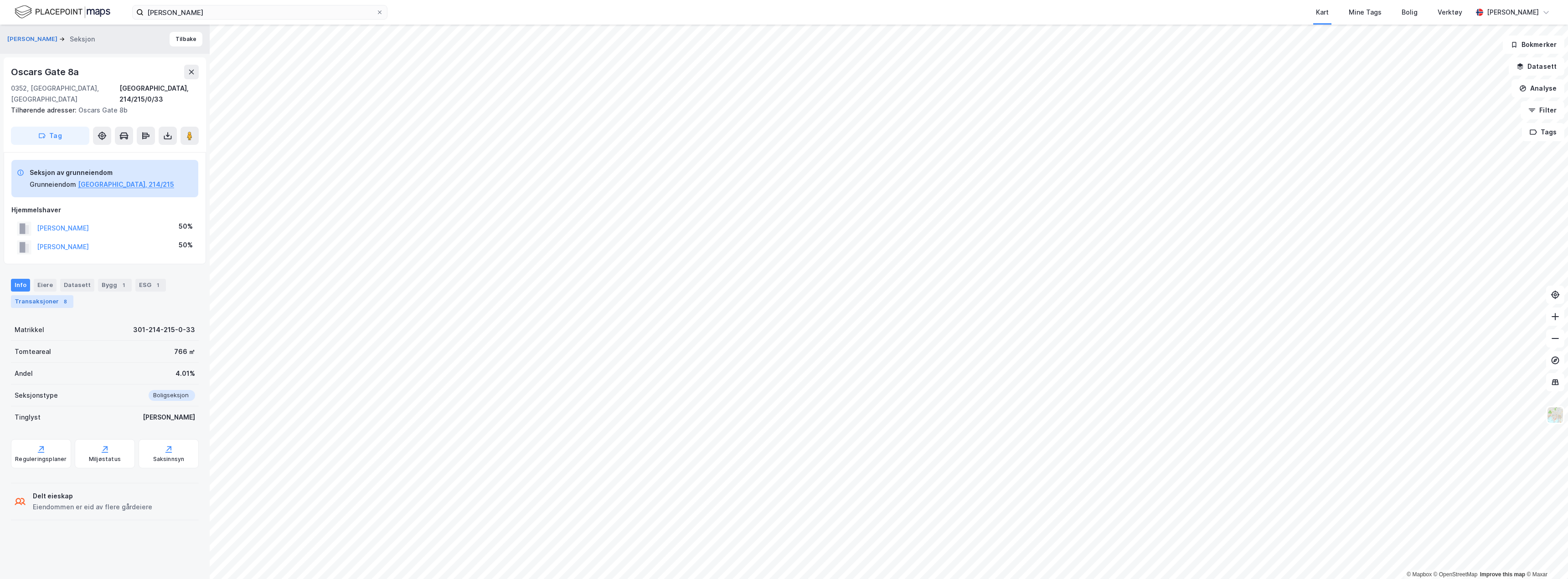
click at [47, 295] on div "Transaksjoner 8" at bounding box center [42, 301] width 63 height 13
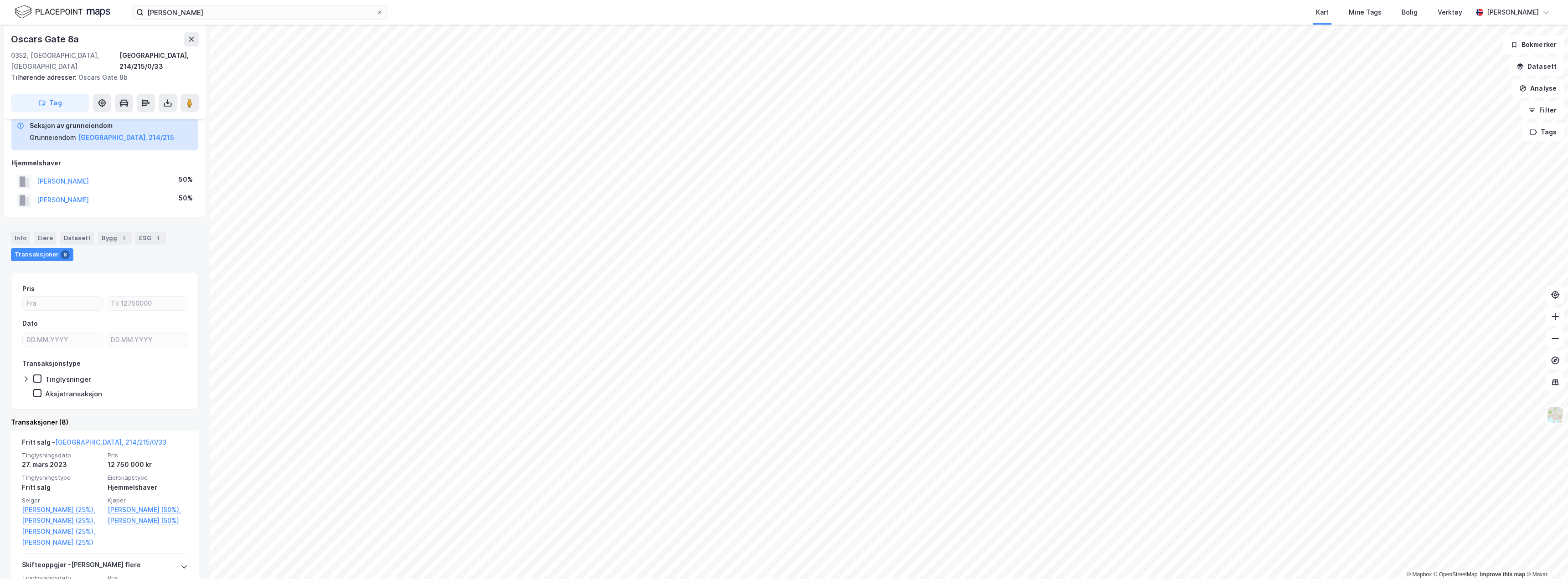
scroll to position [137, 0]
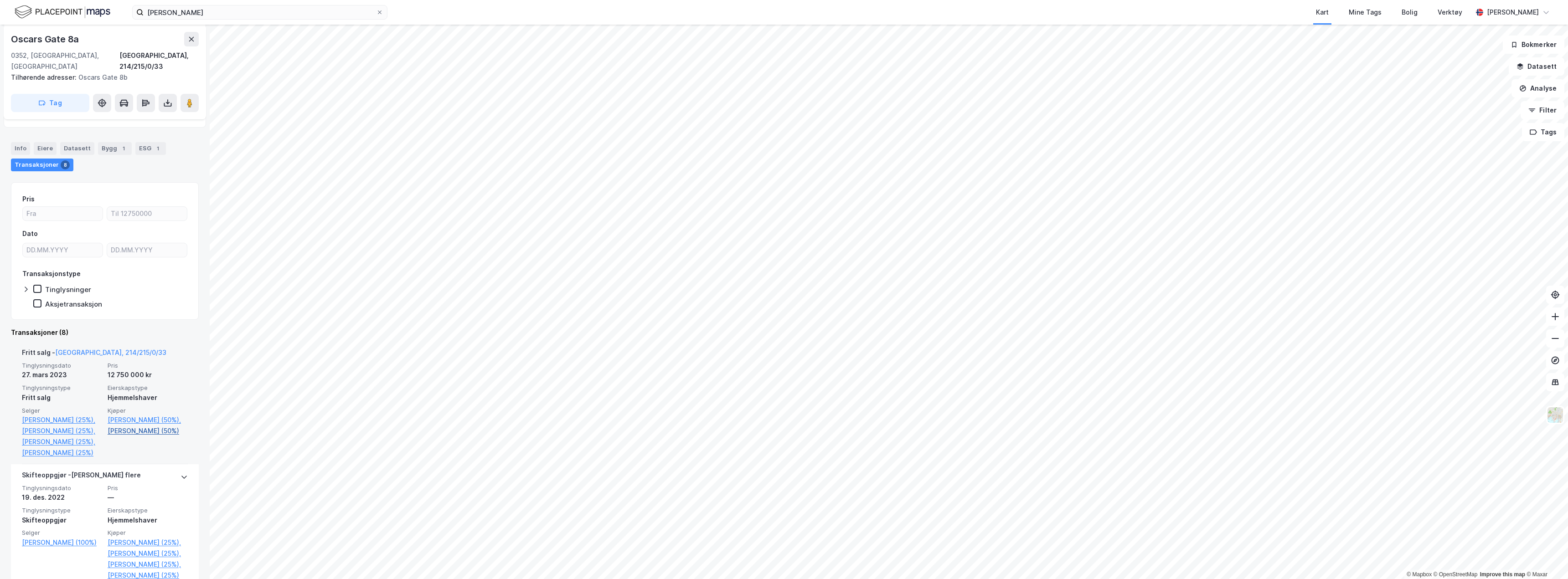
click at [107, 431] on link "Buhl John Philip Goller (50%)" at bounding box center [147, 431] width 80 height 11
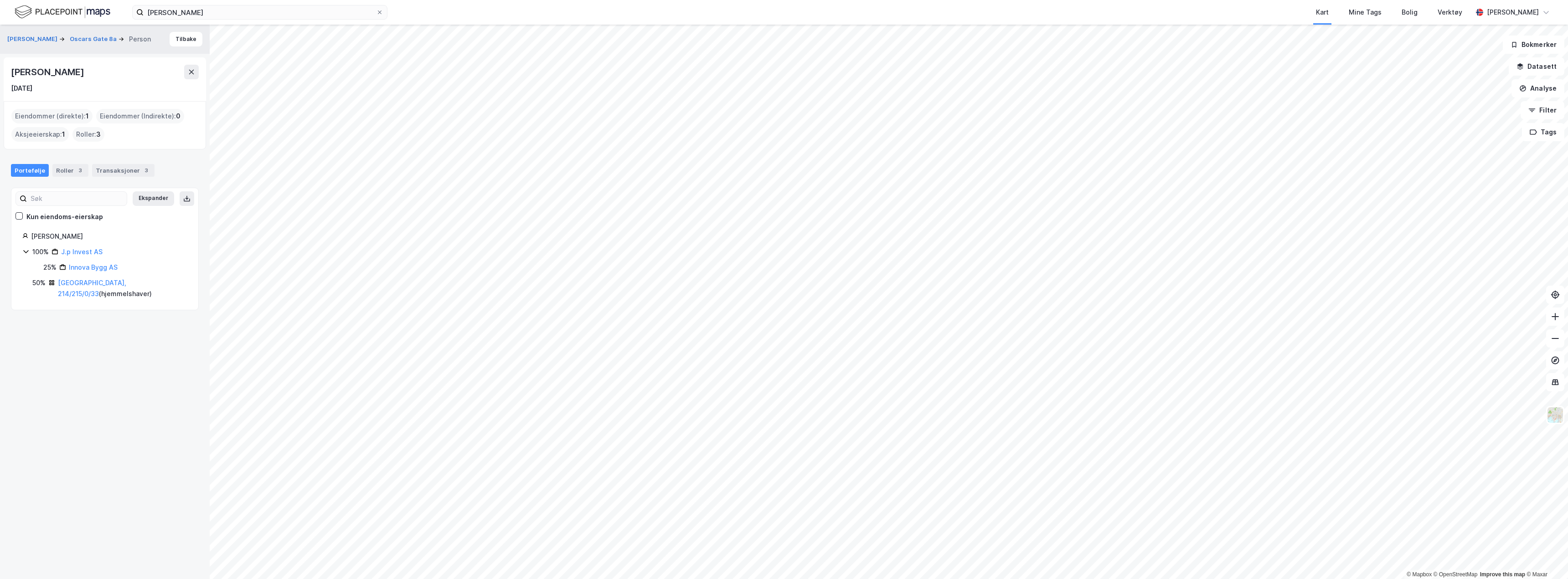
drag, startPoint x: 107, startPoint y: 74, endPoint x: 10, endPoint y: 75, distance: 97.0
click at [10, 75] on div "John Philip Goller Buhl 4. okt. 1992" at bounding box center [105, 79] width 202 height 44
click at [188, 69] on icon at bounding box center [191, 72] width 7 height 7
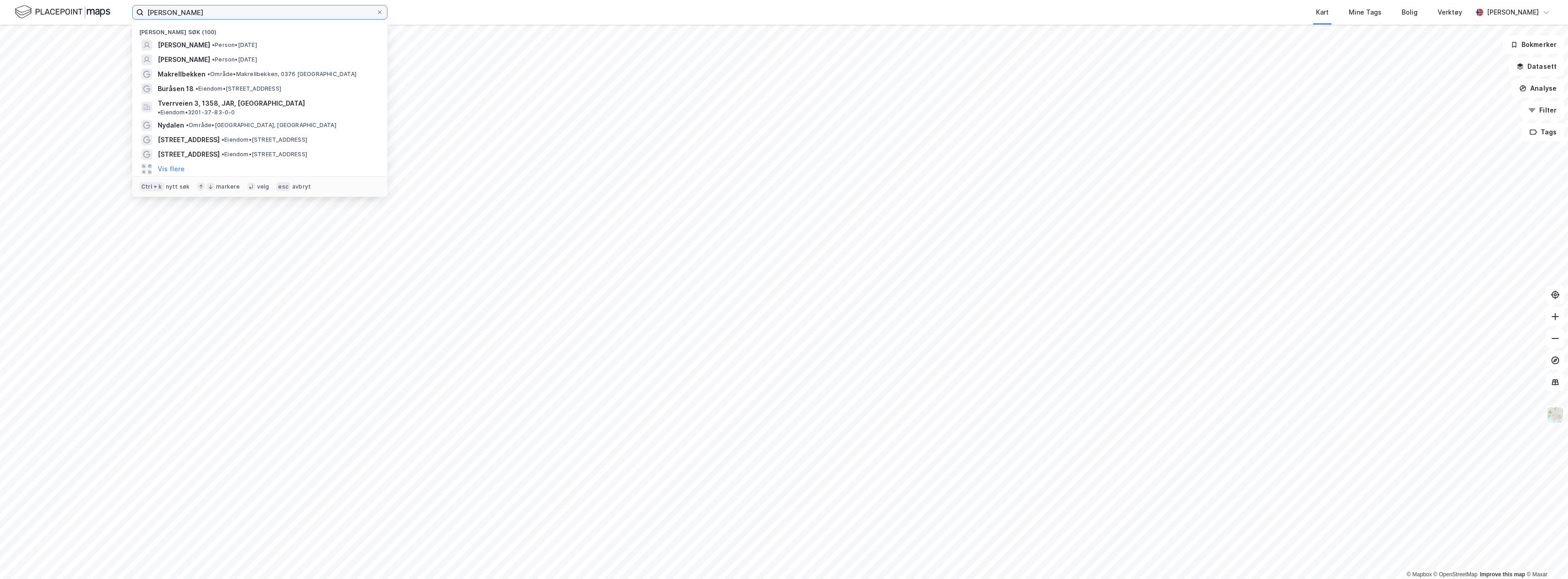
click at [251, 13] on input "julie bakk mørch" at bounding box center [259, 12] width 232 height 13
click at [210, 43] on span "JULIE JOHANNE BAKK MØRCK" at bounding box center [184, 45] width 53 height 11
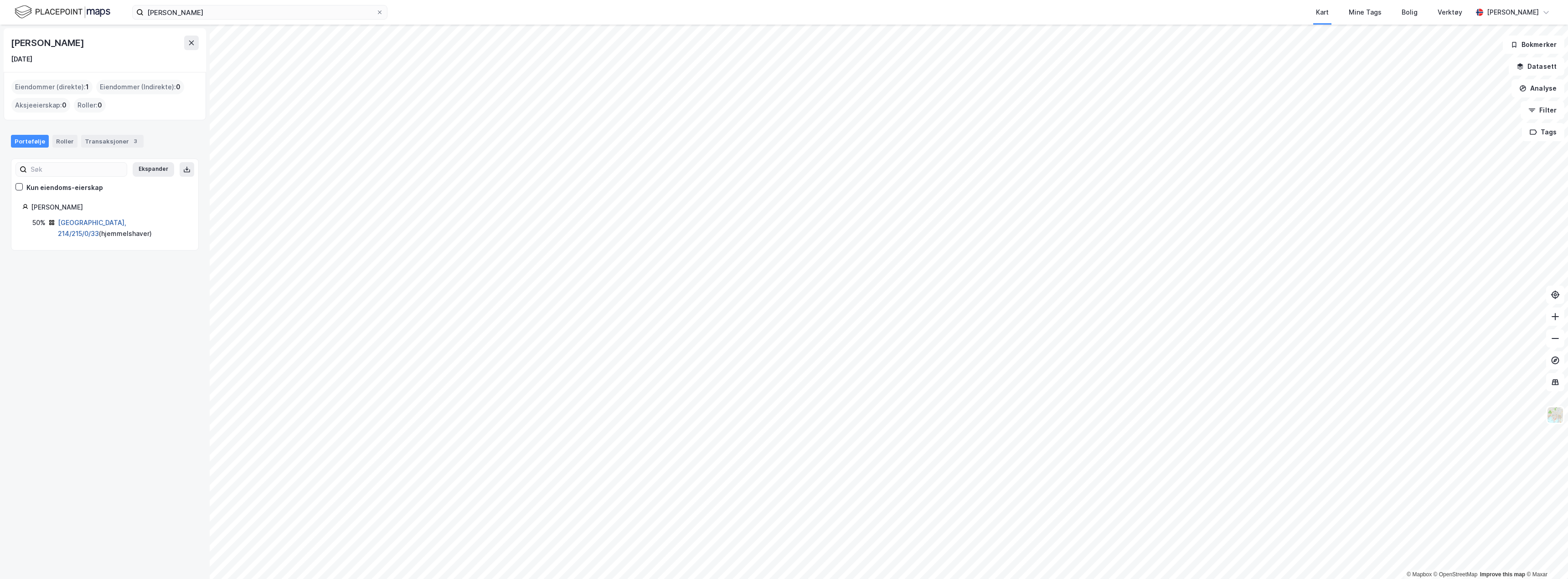
click at [90, 221] on link "Oslo, 214/215/0/33" at bounding box center [92, 228] width 69 height 18
